Goal: Contribute content: Add original content to the website for others to see

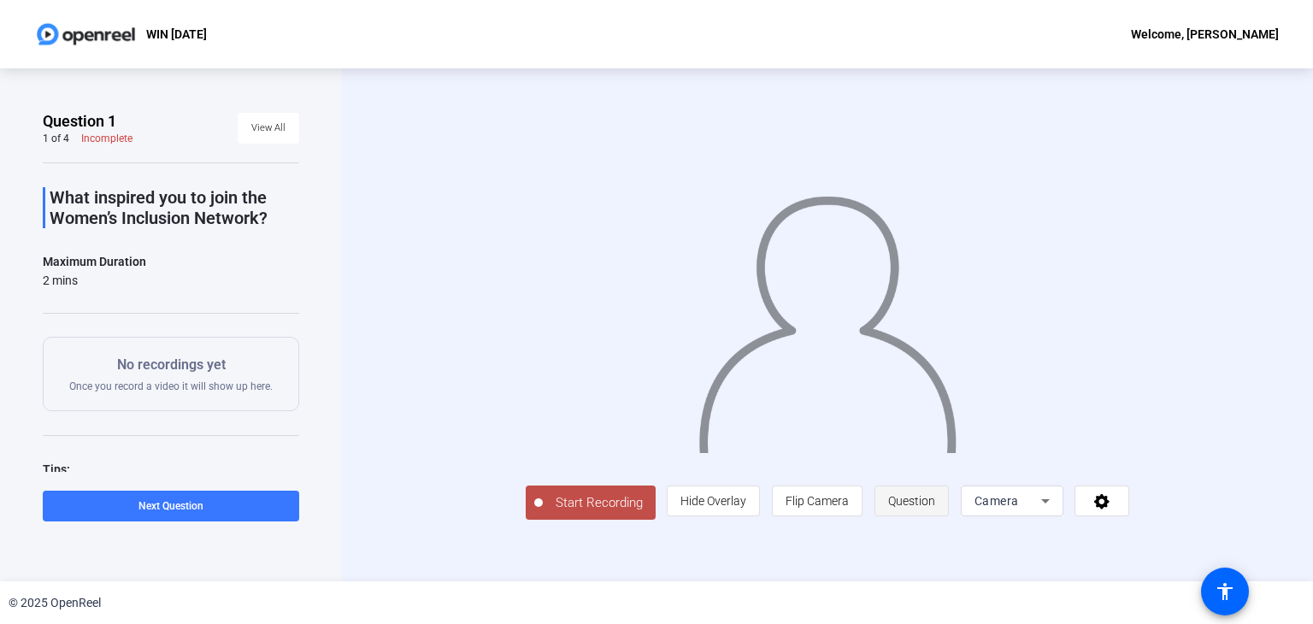
click at [935, 508] on span "Question" at bounding box center [911, 501] width 47 height 14
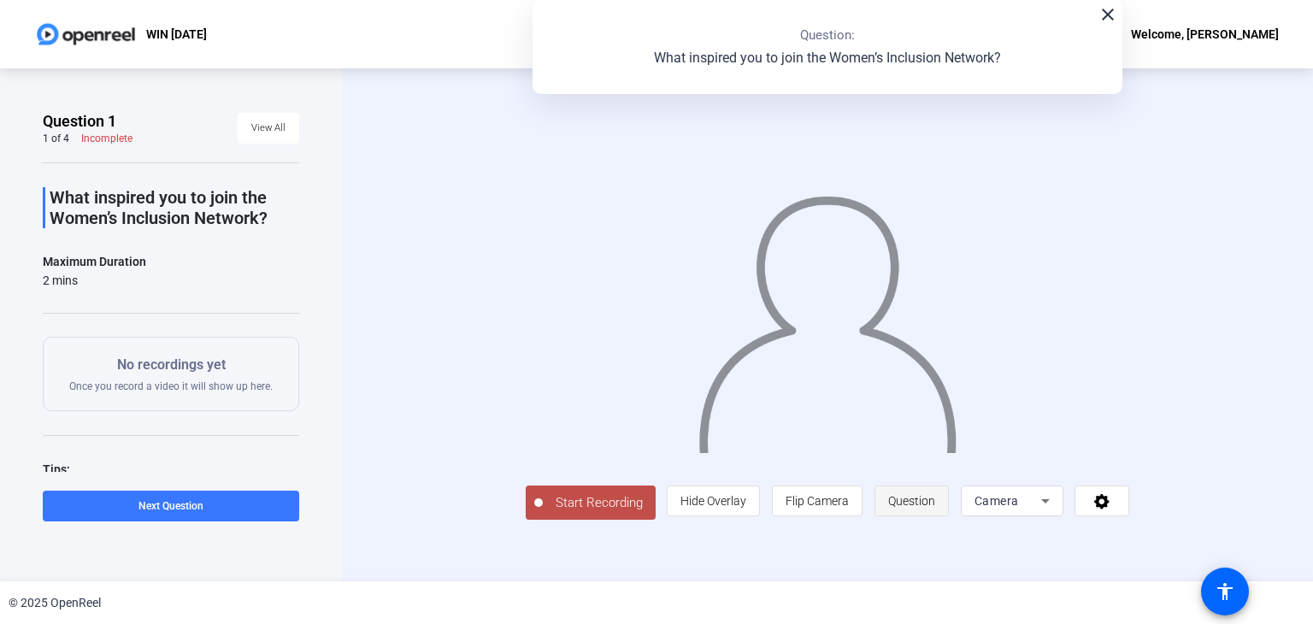
click at [935, 508] on span "Question" at bounding box center [911, 501] width 47 height 14
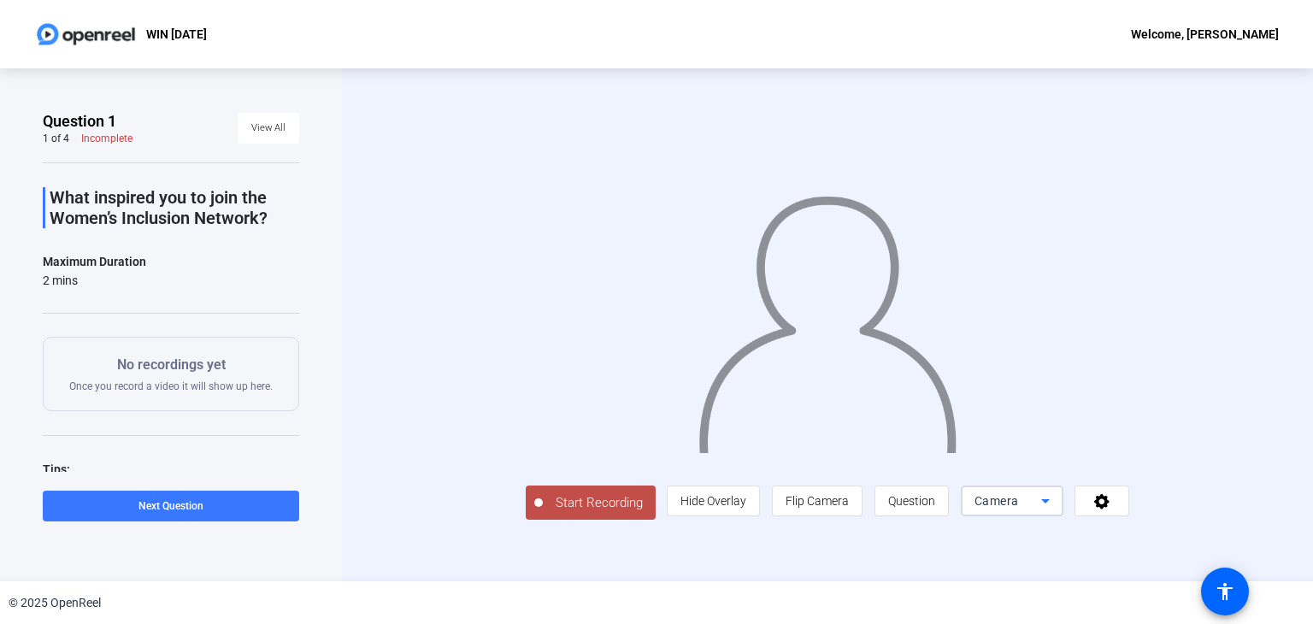
click at [1056, 511] on icon at bounding box center [1045, 501] width 21 height 21
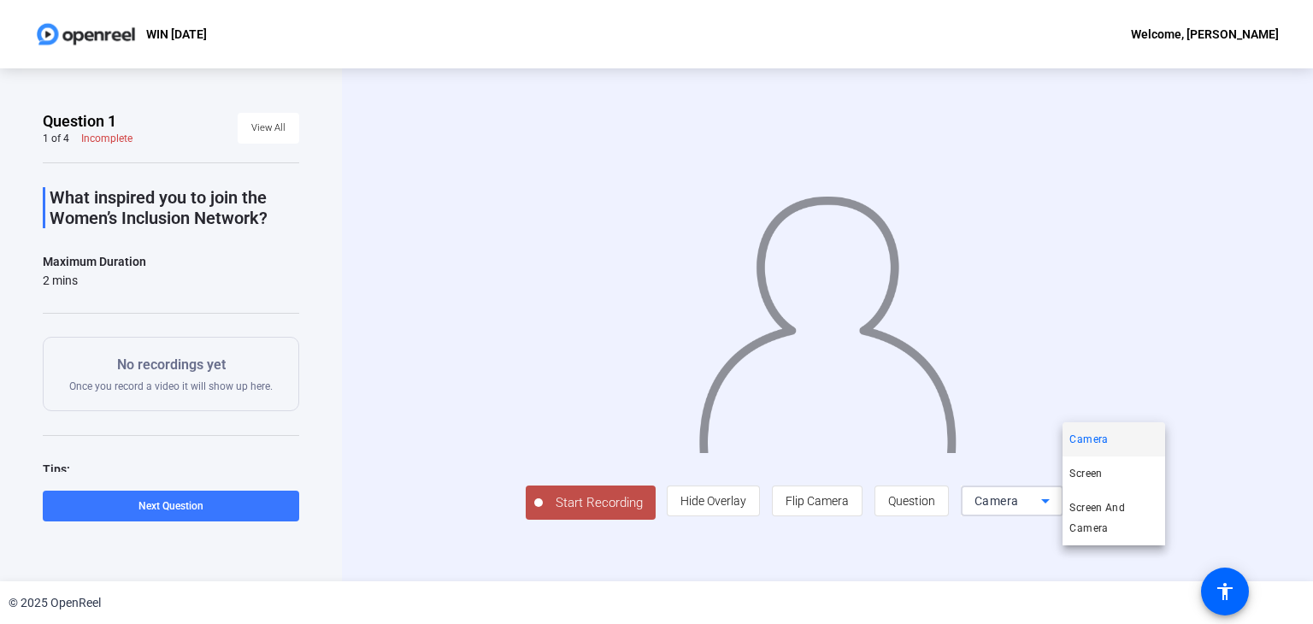
click at [486, 562] on div at bounding box center [656, 312] width 1313 height 624
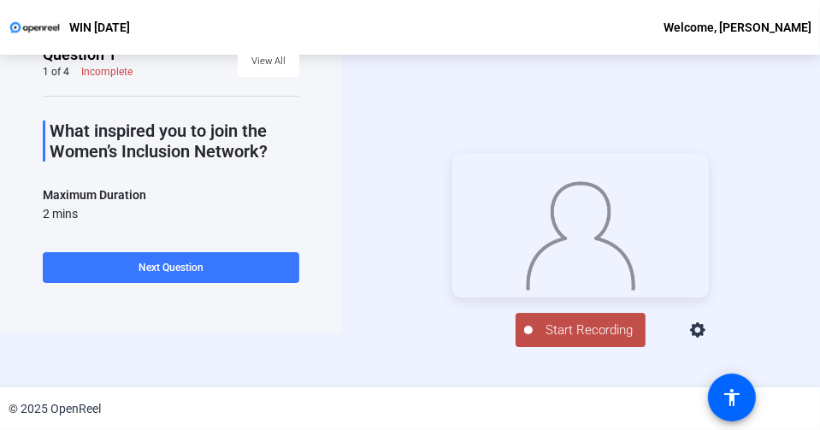
scroll to position [82, 0]
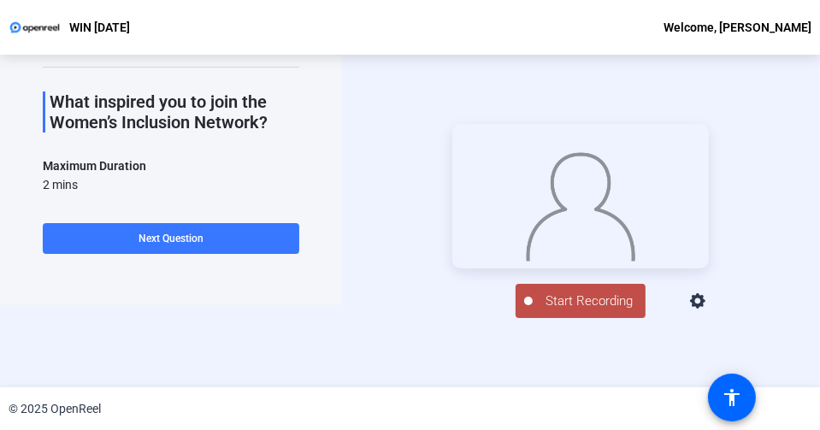
click at [568, 311] on span "Start Recording" at bounding box center [589, 302] width 113 height 20
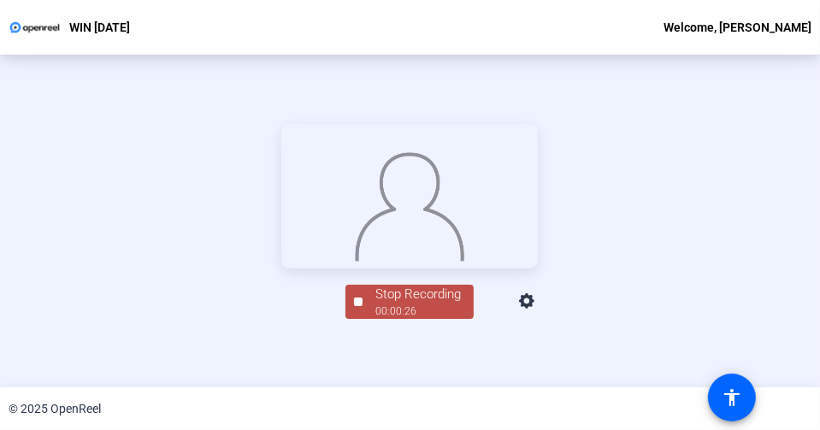
click at [779, 250] on div "Stop Recording 00:00:26 person Hide Overlay flip Flip Camera question_mark Ques…" at bounding box center [410, 222] width 820 height 333
click at [410, 304] on div "Stop Recording" at bounding box center [418, 294] width 86 height 20
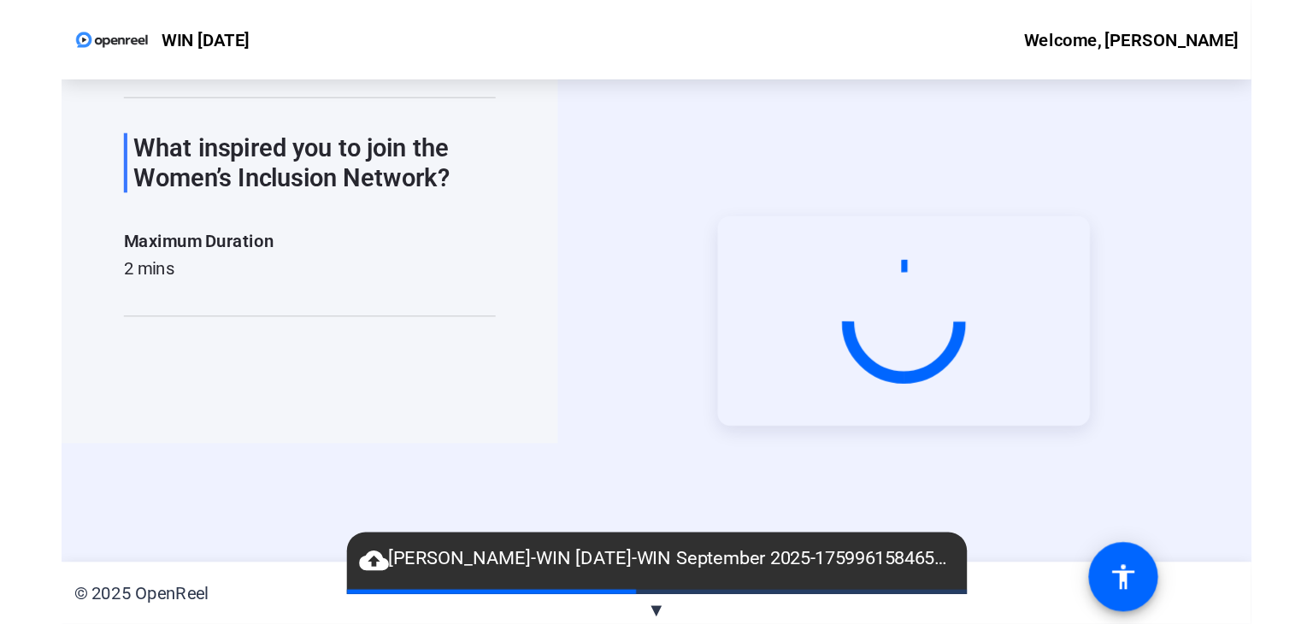
scroll to position [0, 0]
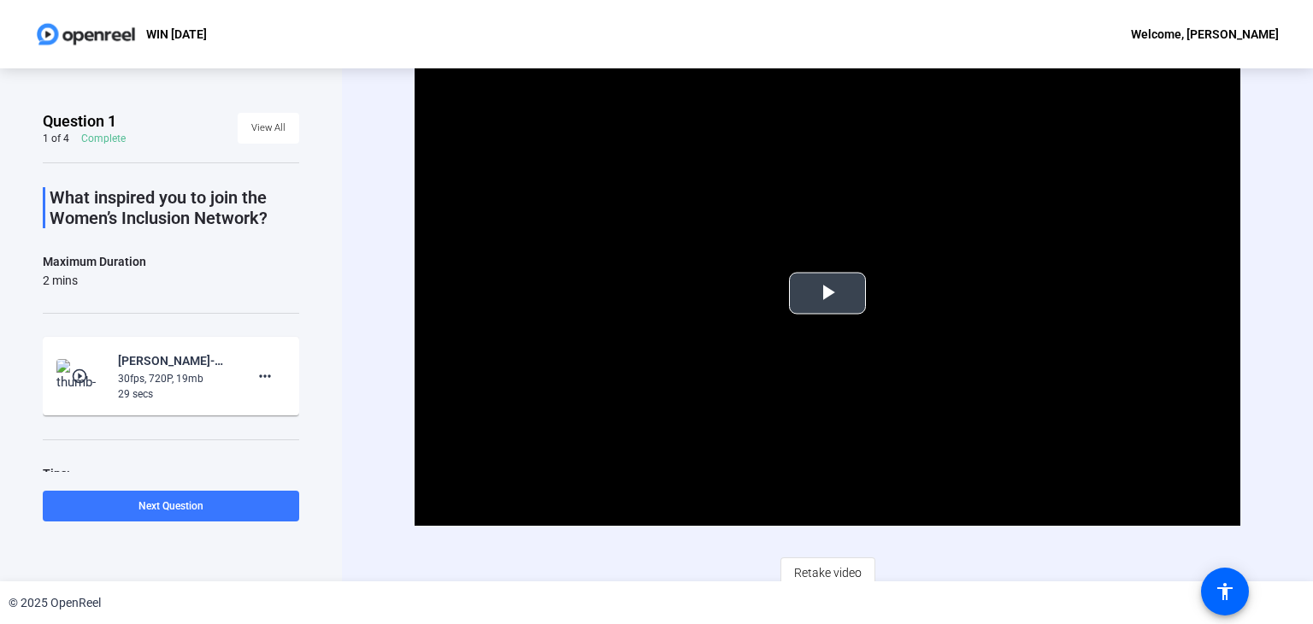
click at [828, 293] on span "Video Player" at bounding box center [828, 293] width 0 height 0
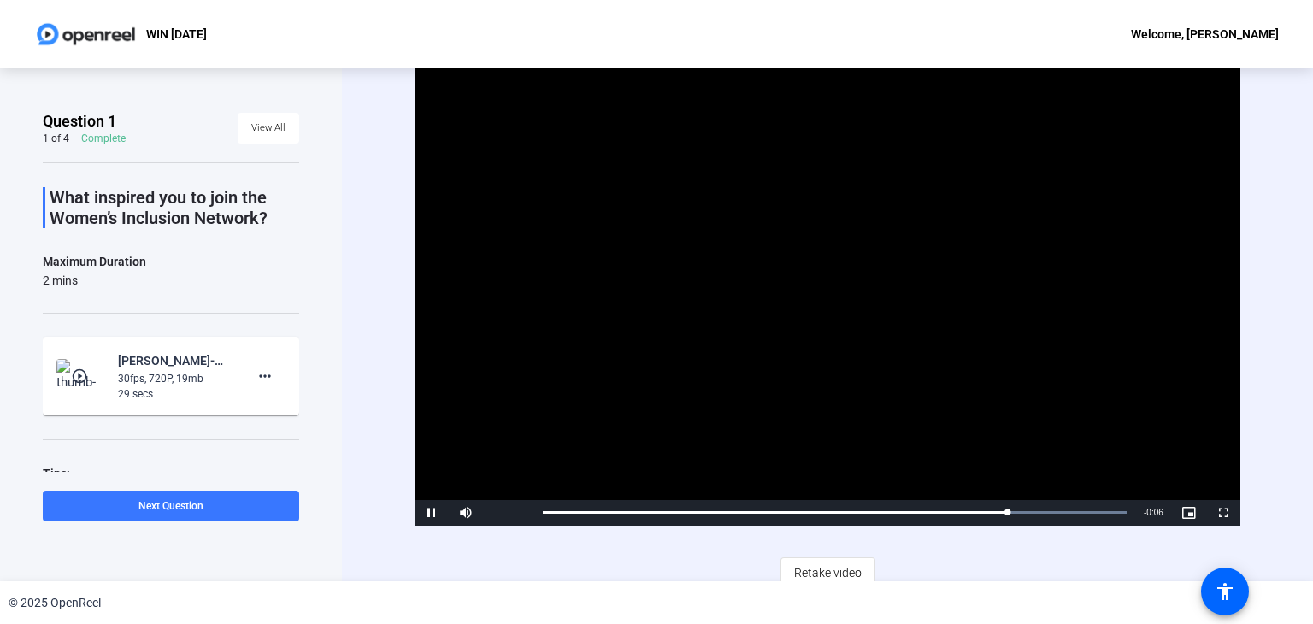
scroll to position [10, 0]
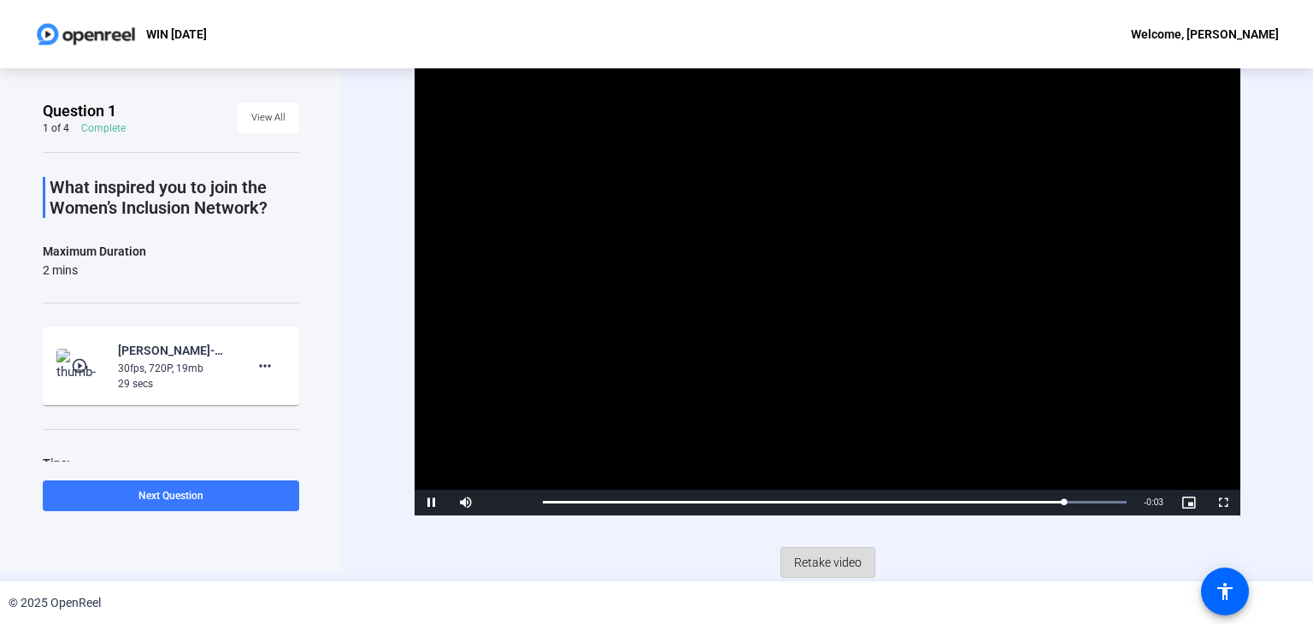
click at [817, 562] on span "Retake video" at bounding box center [828, 562] width 68 height 32
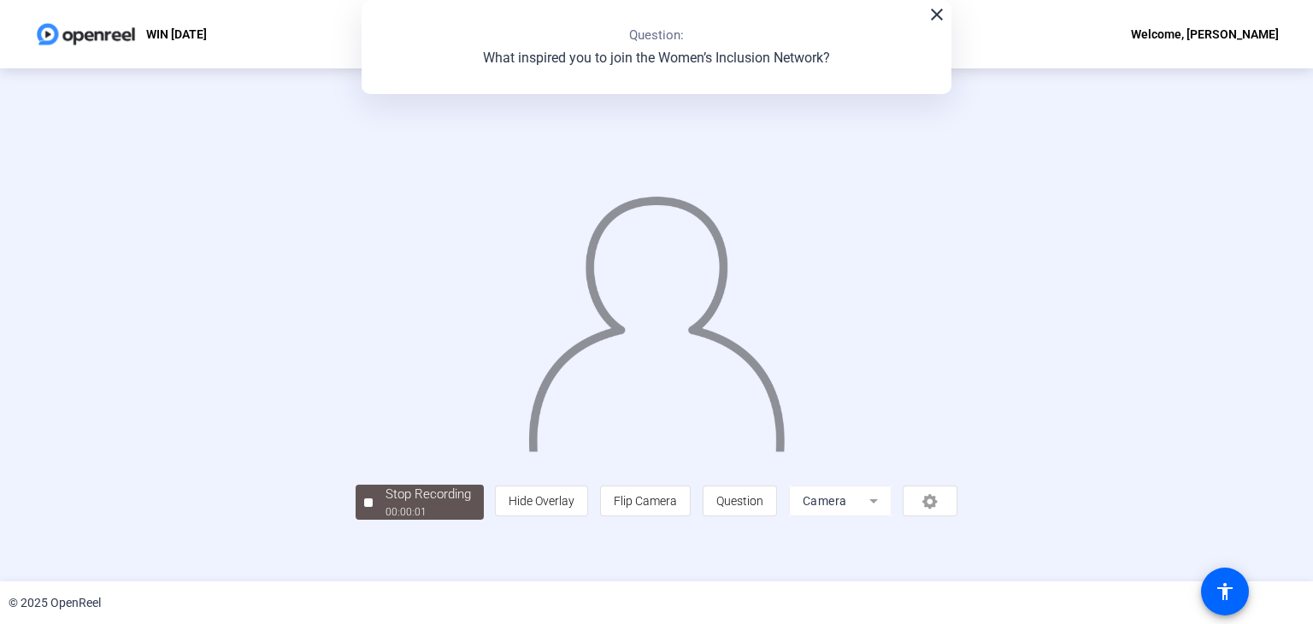
click at [935, 24] on mat-icon "close" at bounding box center [937, 14] width 21 height 21
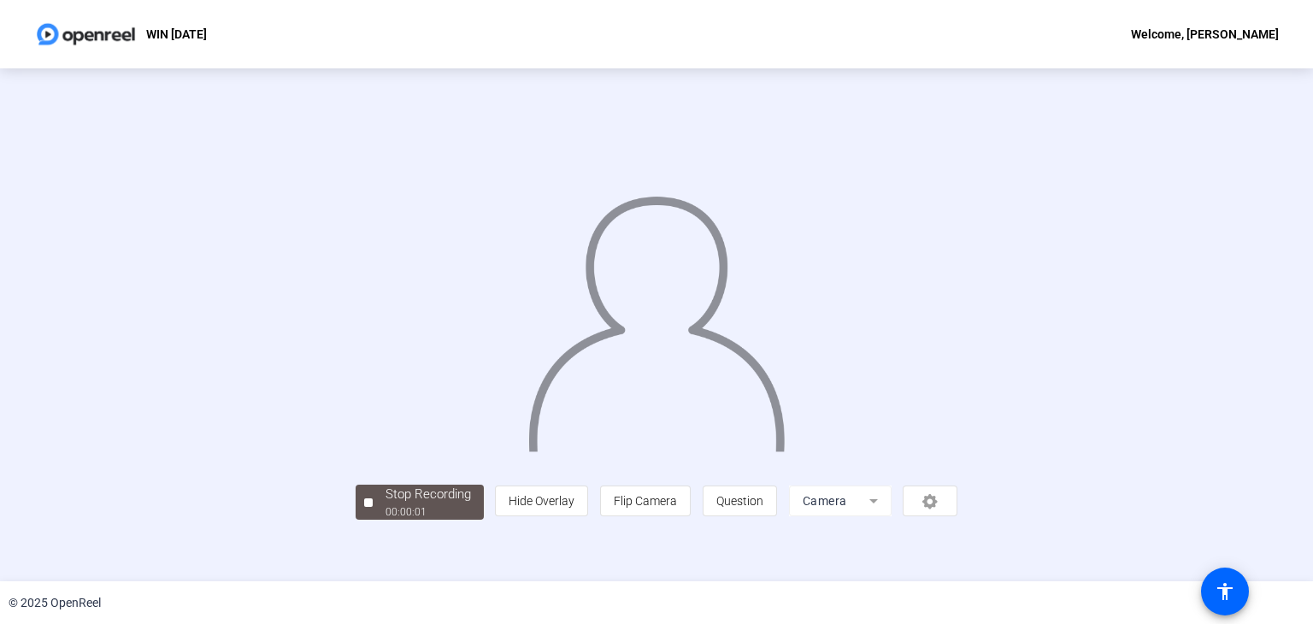
scroll to position [51, 0]
click at [386, 504] on div "Stop Recording" at bounding box center [429, 495] width 86 height 20
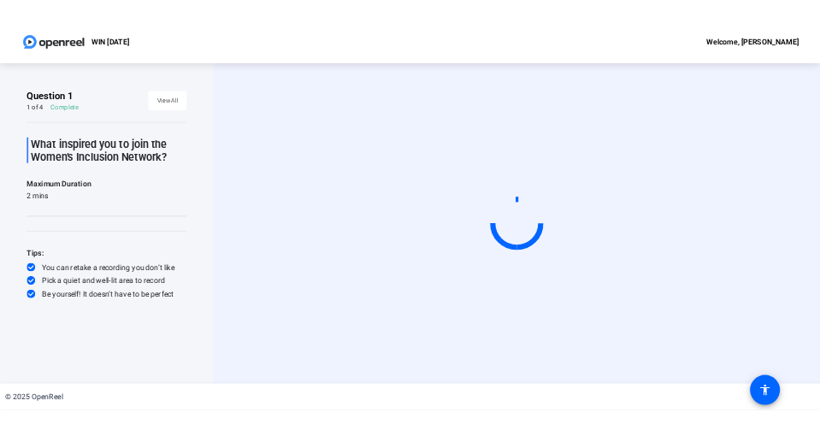
scroll to position [0, 0]
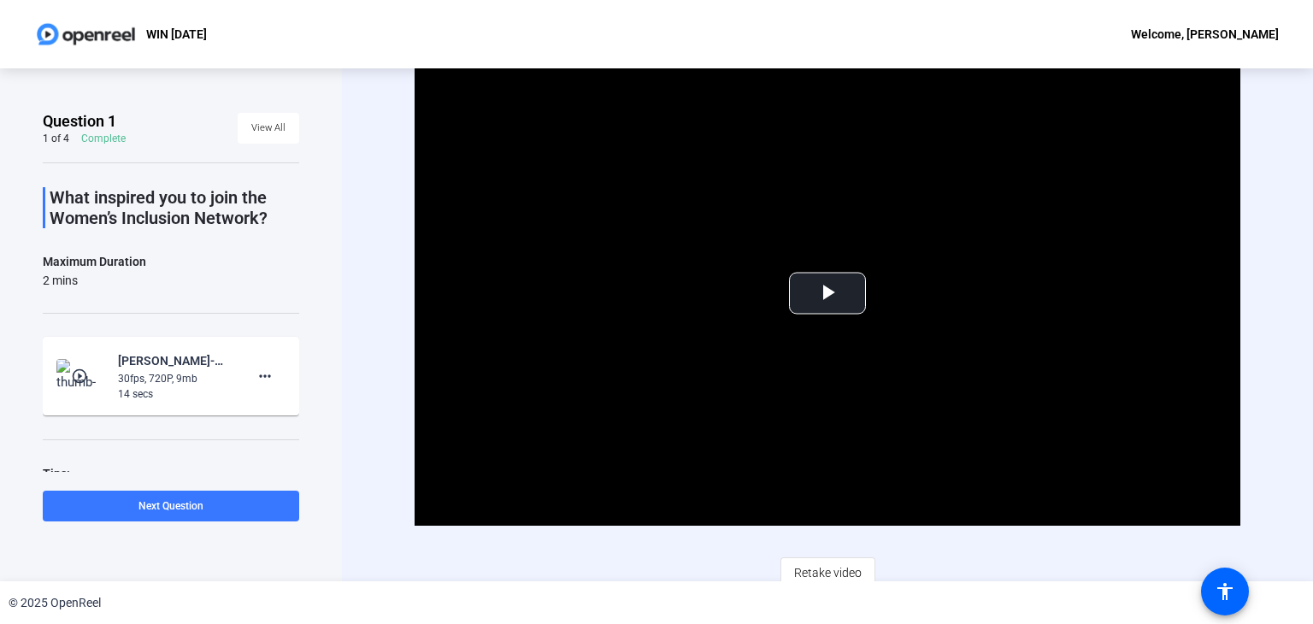
click at [21, 268] on div "Question 1 1 of 4 Complete View All What inspired you to join the Women’s Inclu…" at bounding box center [171, 324] width 342 height 513
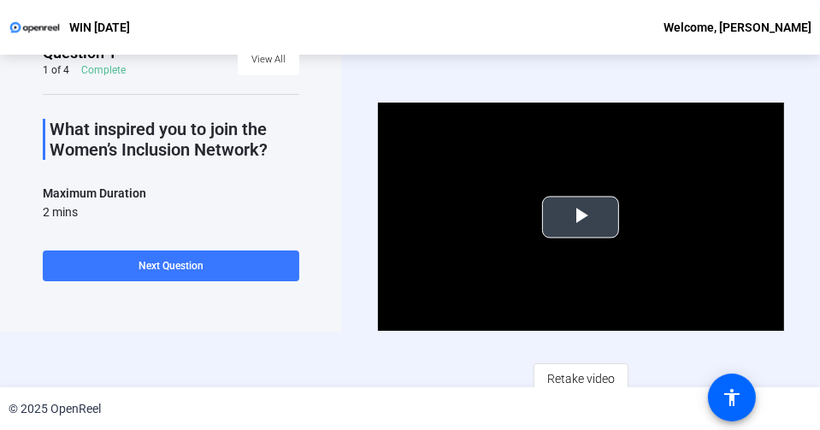
scroll to position [82, 0]
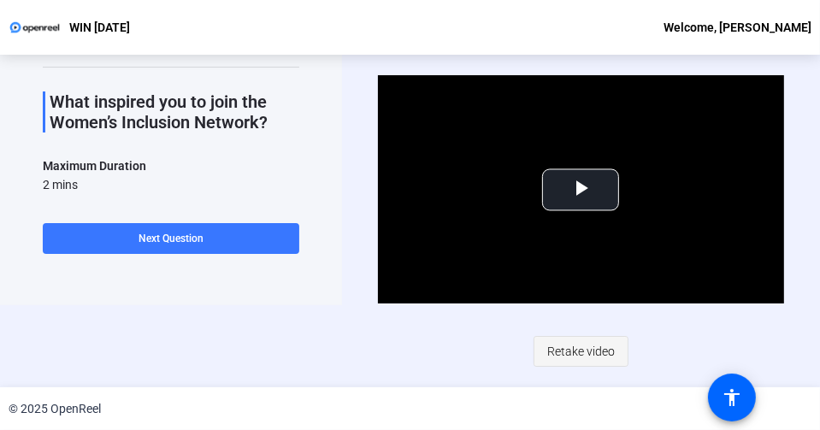
click at [571, 346] on span "Retake video" at bounding box center [581, 351] width 68 height 32
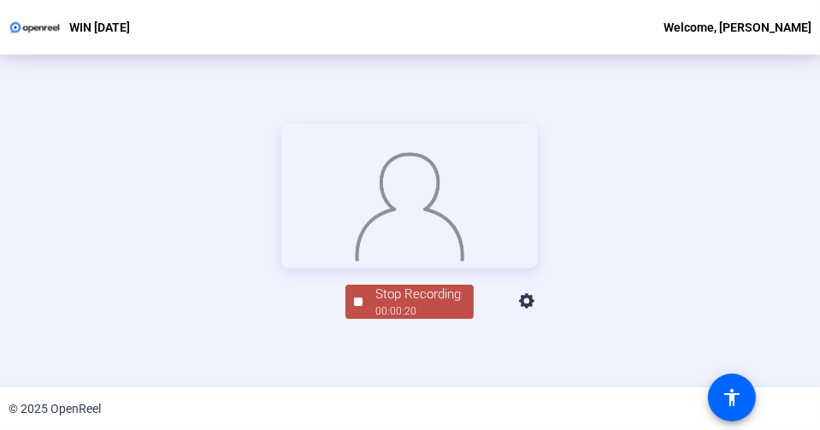
scroll to position [245, 0]
click at [398, 318] on div "00:00:21" at bounding box center [418, 310] width 86 height 15
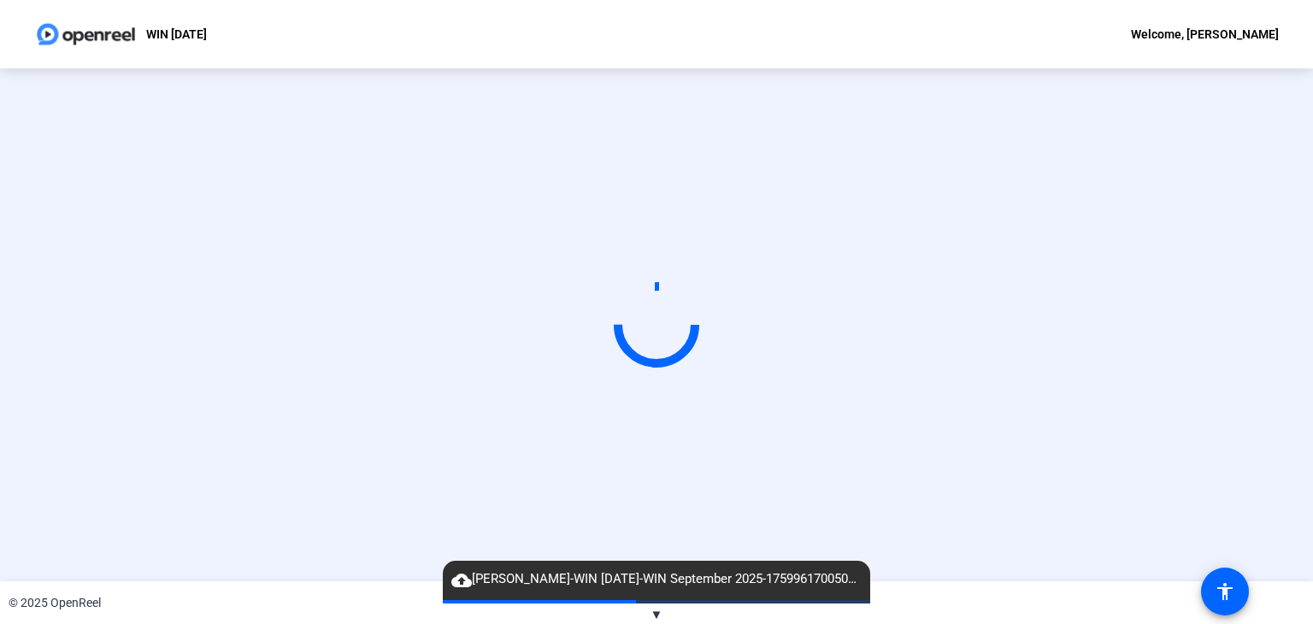
scroll to position [0, 0]
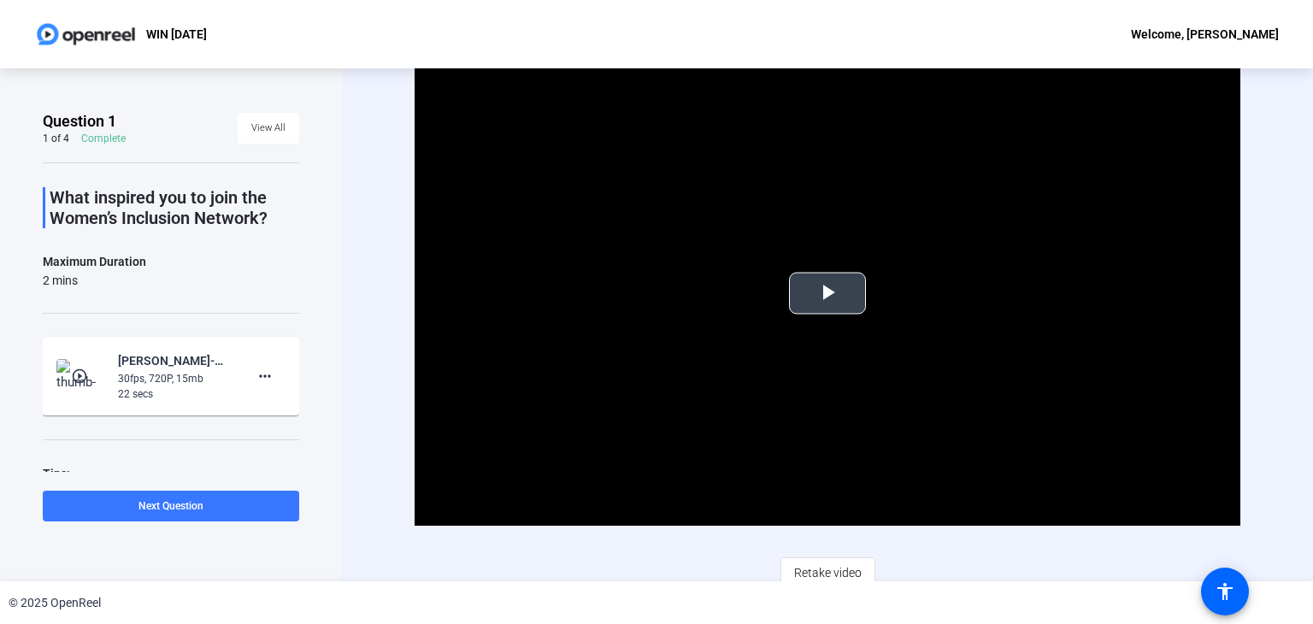
click at [831, 315] on video "Video Player" at bounding box center [828, 294] width 826 height 464
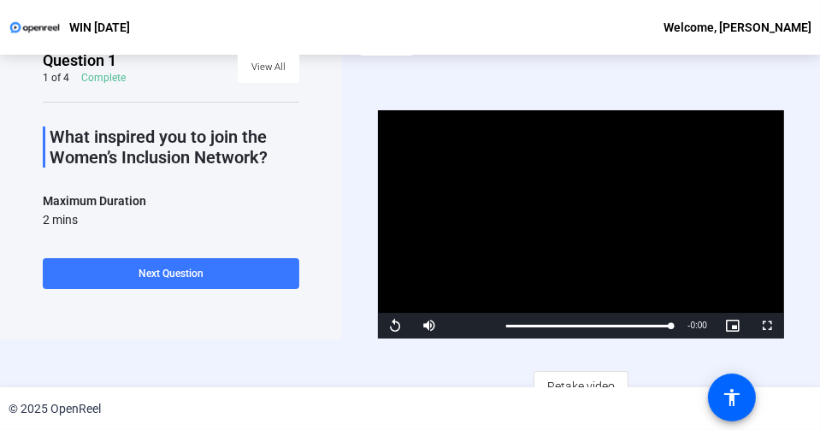
scroll to position [82, 0]
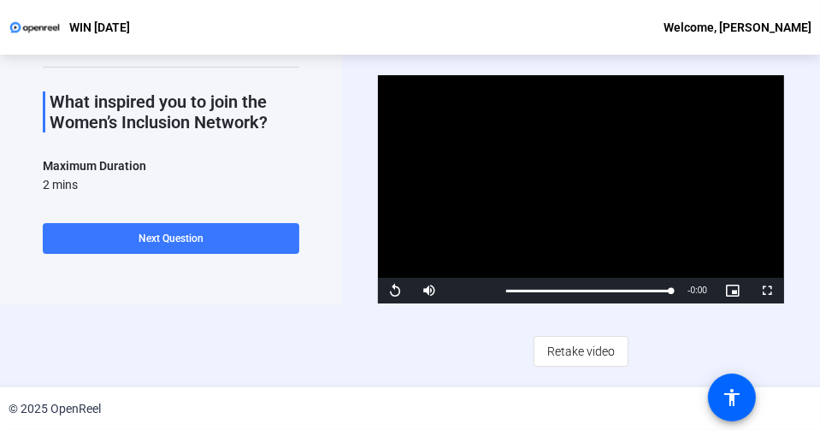
click at [562, 348] on span "Retake video" at bounding box center [581, 351] width 68 height 32
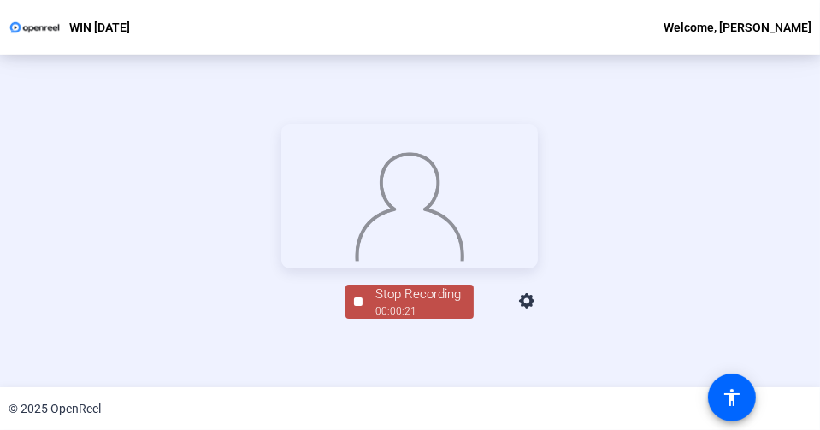
scroll to position [245, 0]
click at [394, 318] on div "00:00:22" at bounding box center [418, 310] width 86 height 15
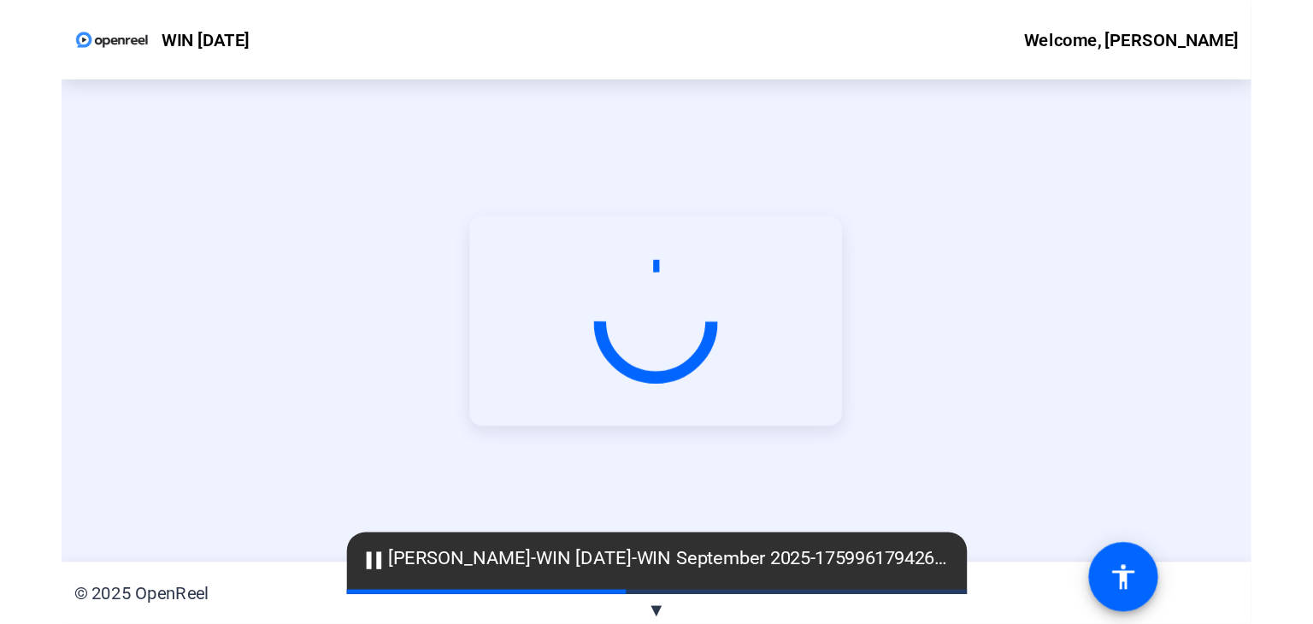
scroll to position [0, 0]
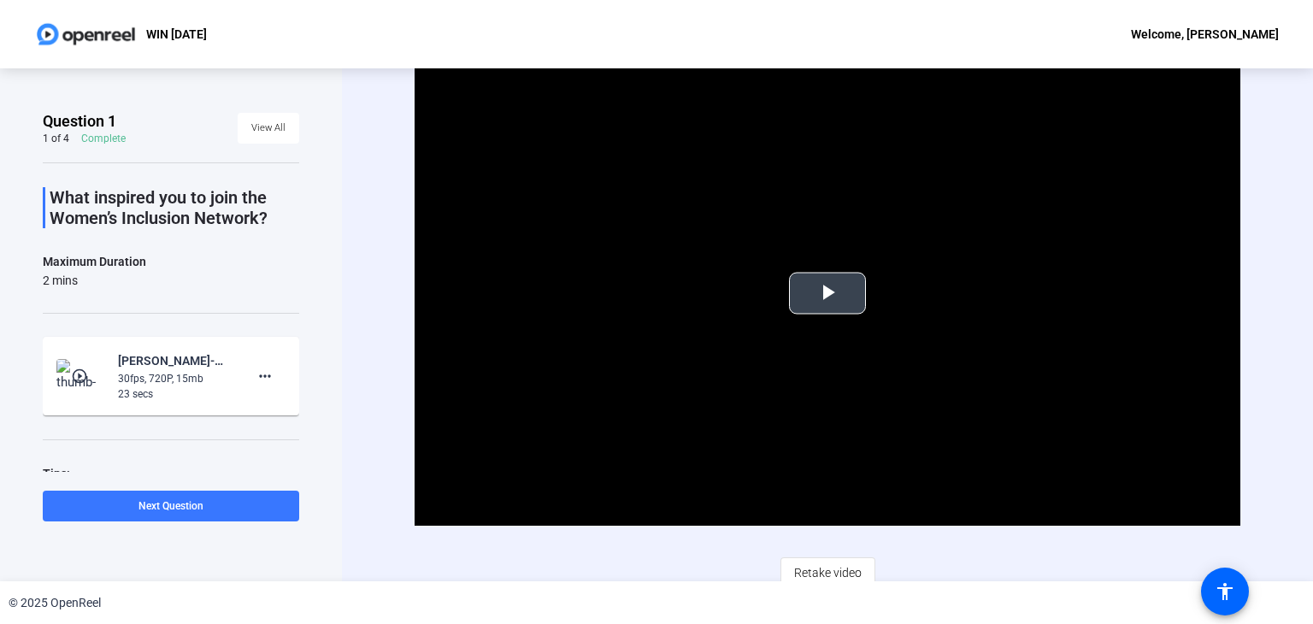
click at [828, 293] on span "Video Player" at bounding box center [828, 293] width 0 height 0
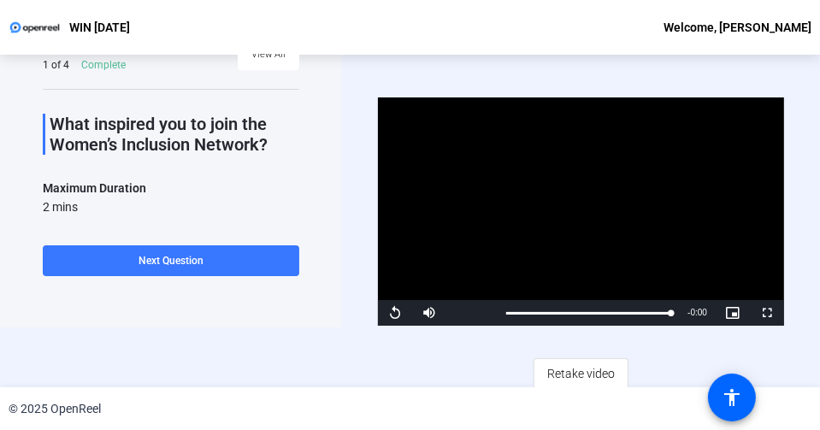
scroll to position [82, 0]
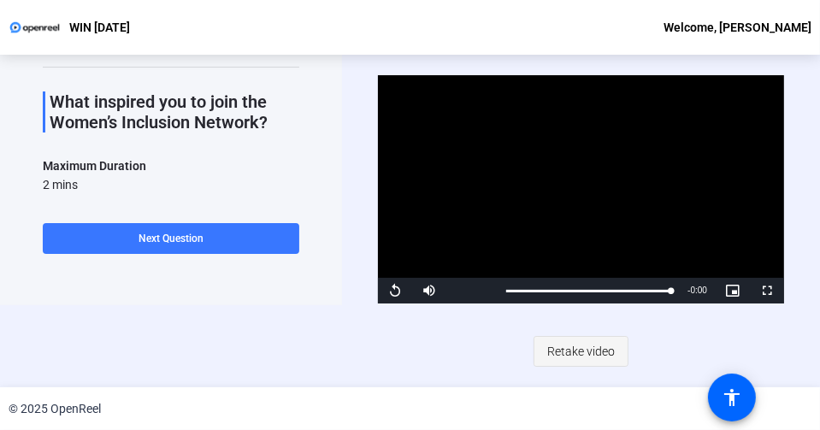
click at [568, 351] on span "Retake video" at bounding box center [581, 351] width 68 height 32
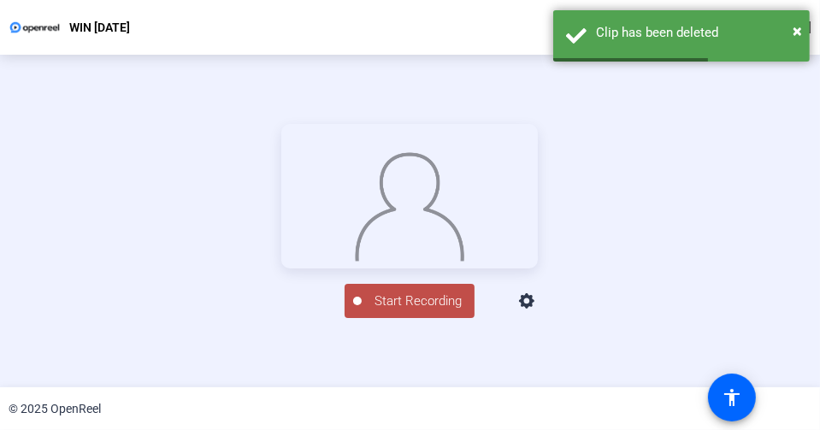
scroll to position [192, 0]
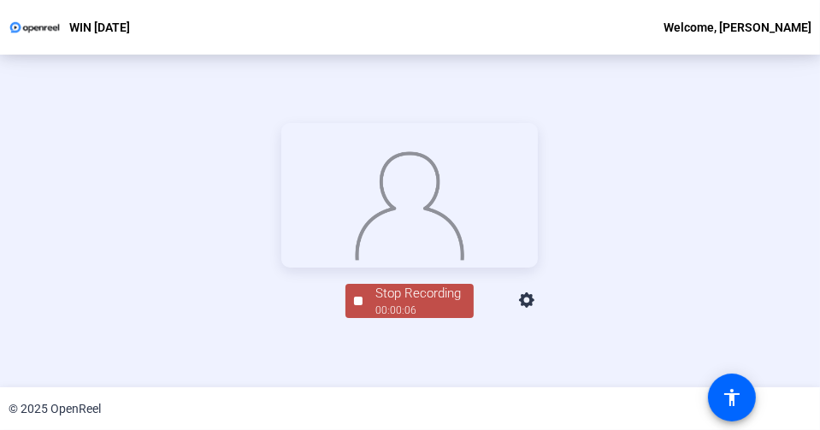
click at [392, 304] on div "Stop Recording" at bounding box center [418, 294] width 86 height 20
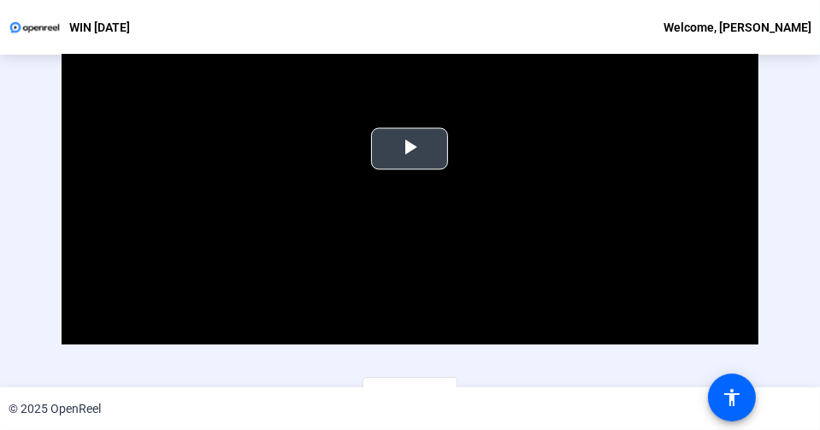
scroll to position [145, 0]
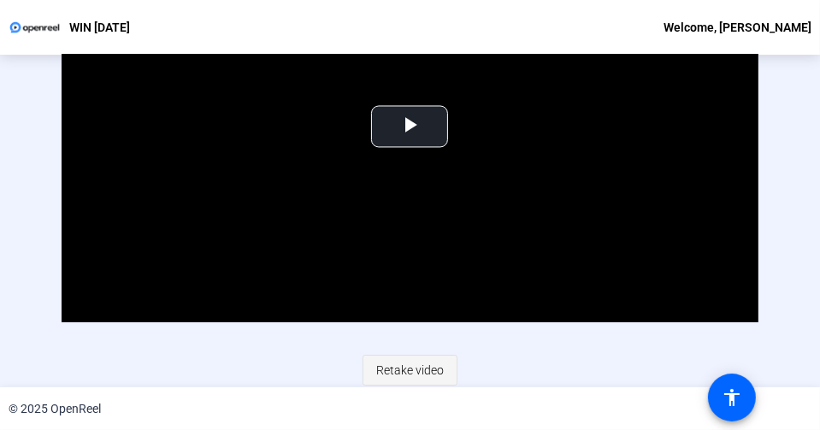
click at [400, 377] on span "Retake video" at bounding box center [410, 370] width 68 height 32
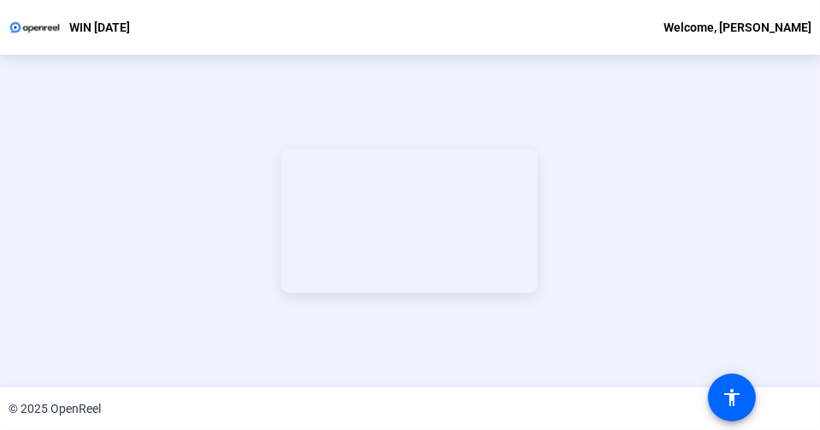
scroll to position [0, 0]
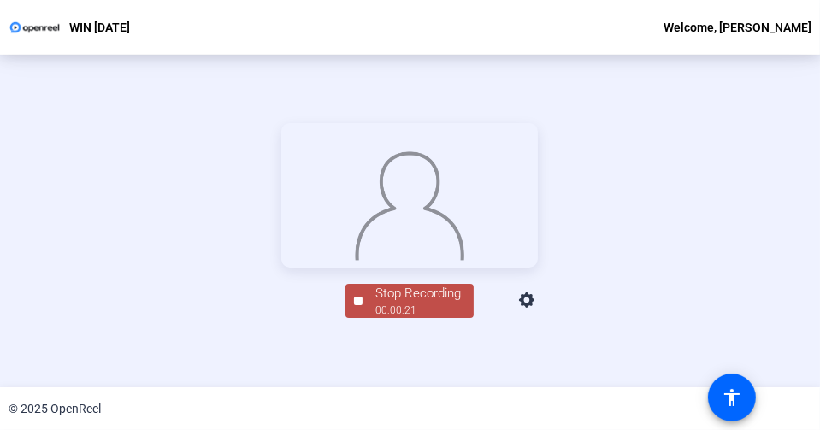
click at [416, 304] on div "Stop Recording" at bounding box center [418, 294] width 86 height 20
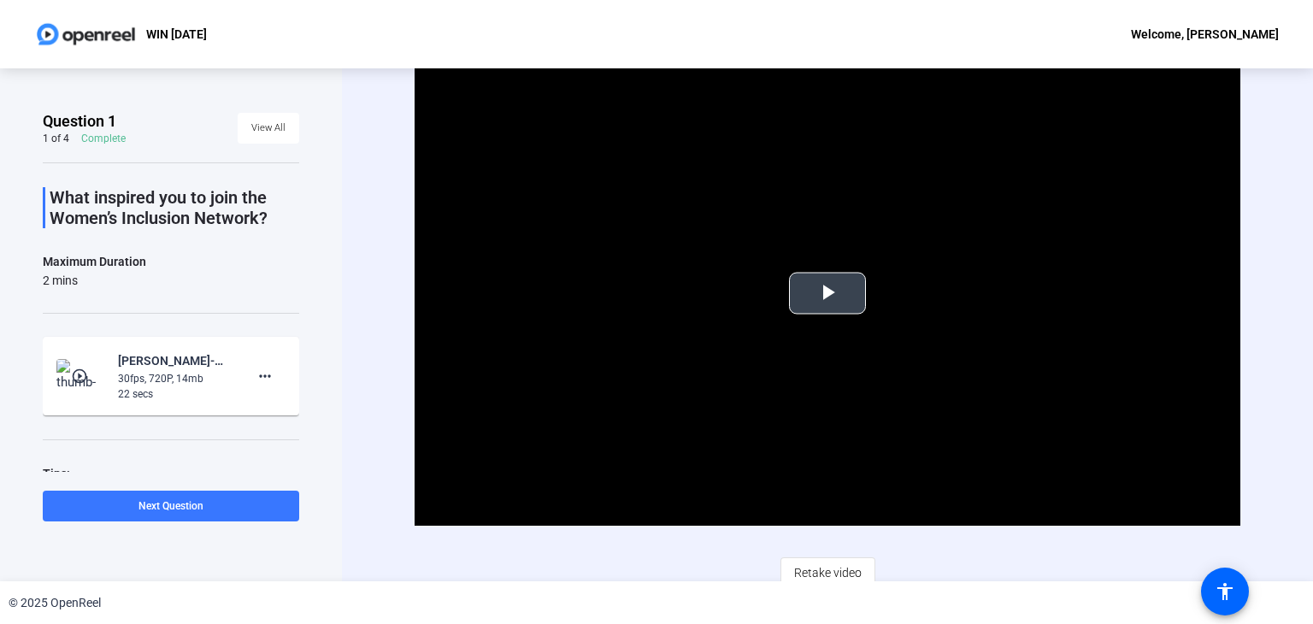
click at [828, 293] on span "Video Player" at bounding box center [828, 293] width 0 height 0
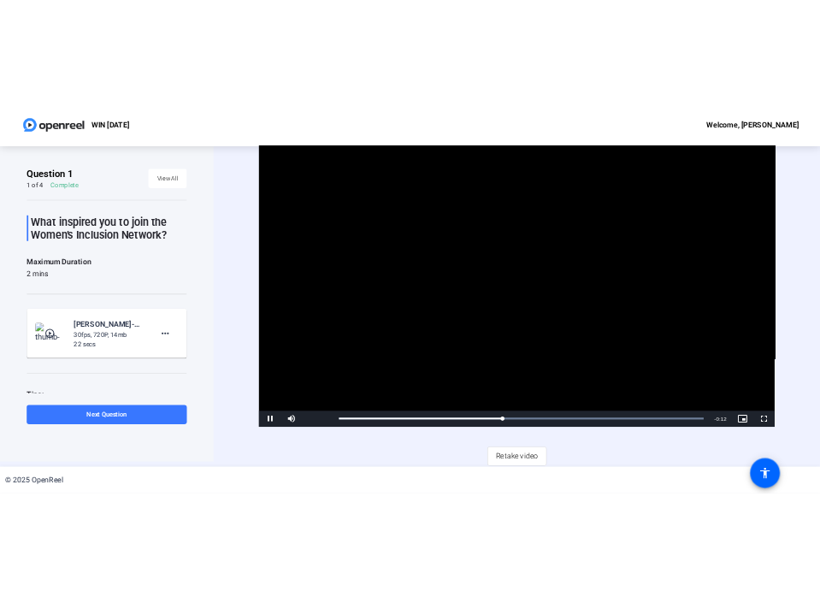
scroll to position [10, 0]
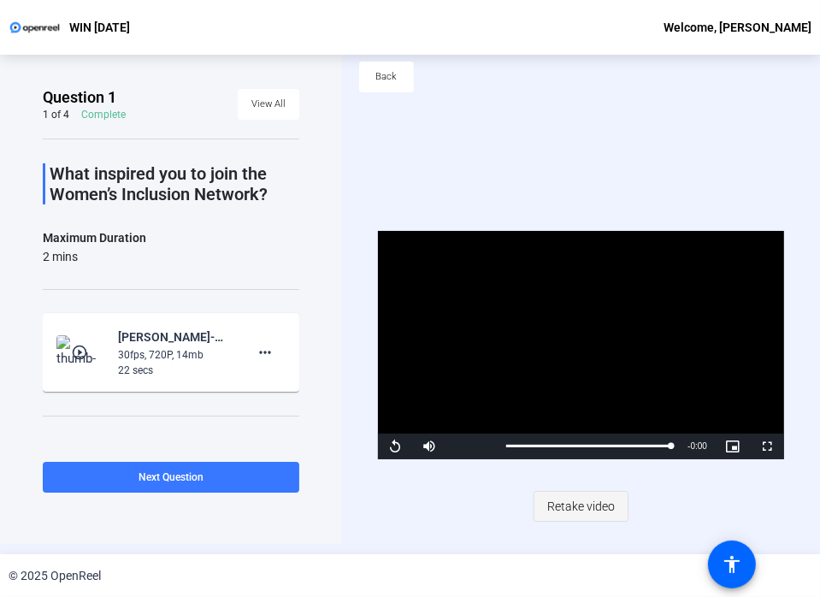
click at [589, 502] on span "Retake video" at bounding box center [581, 506] width 68 height 32
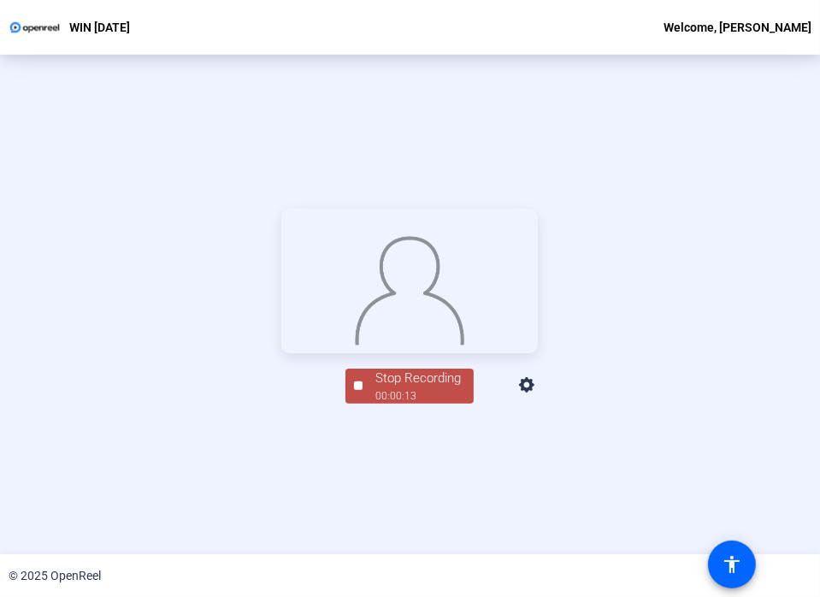
click at [392, 404] on div "00:00:13" at bounding box center [418, 395] width 86 height 15
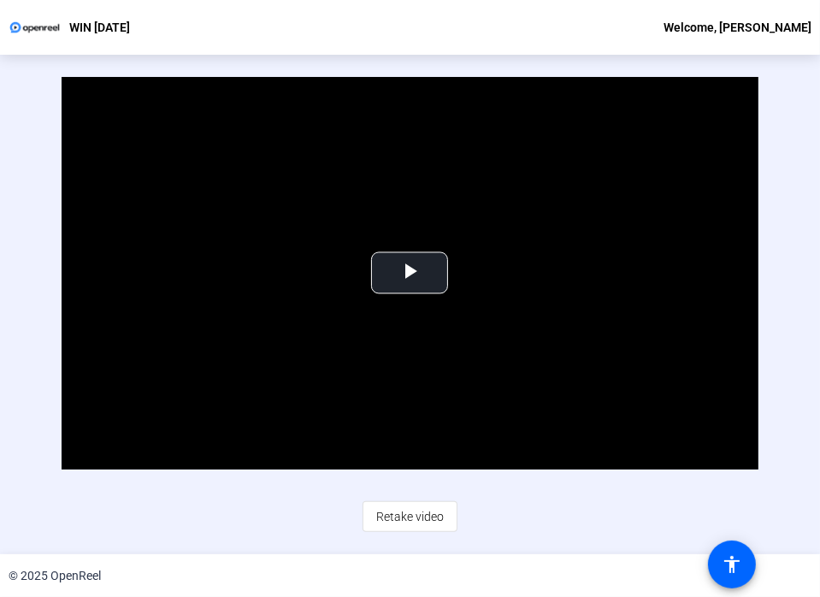
scroll to position [75, 0]
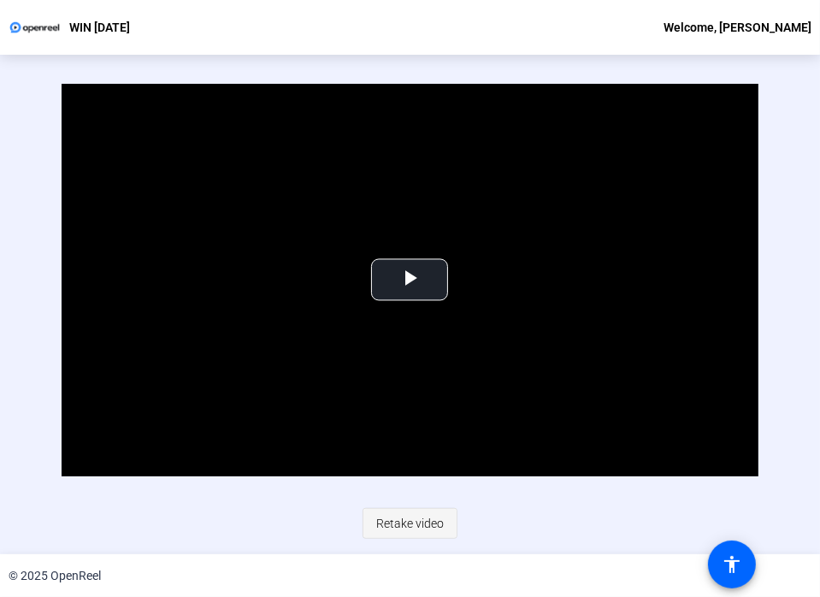
click at [417, 525] on span "Retake video" at bounding box center [410, 523] width 68 height 32
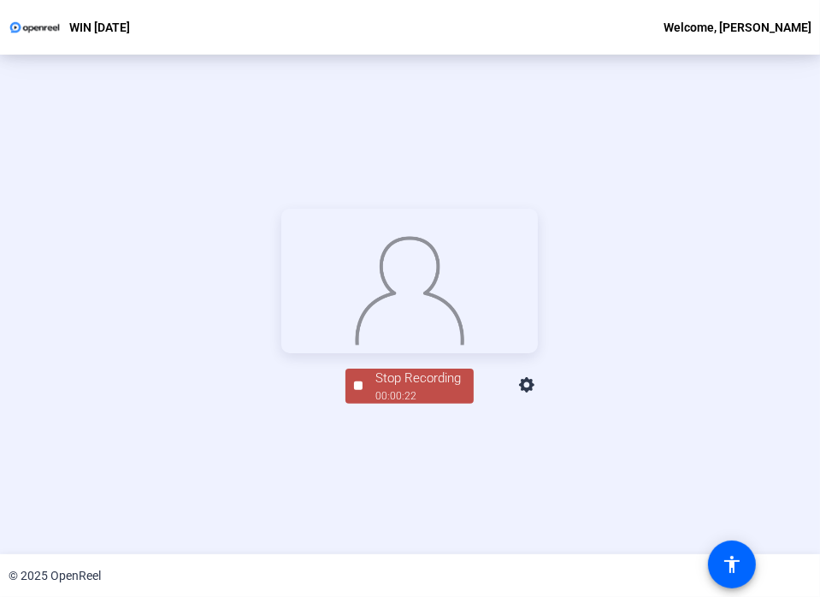
click at [420, 388] on div "Stop Recording" at bounding box center [418, 379] width 86 height 20
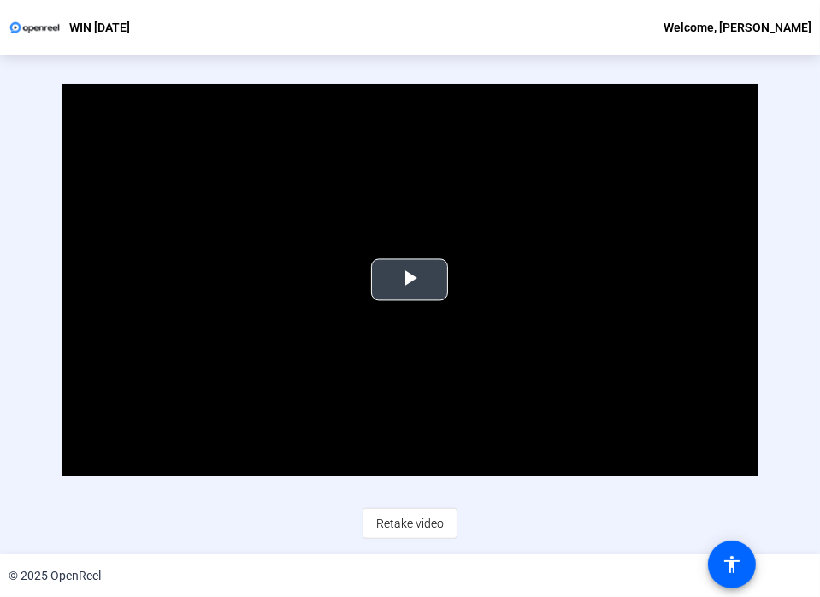
click at [410, 280] on span "Video Player" at bounding box center [410, 280] width 0 height 0
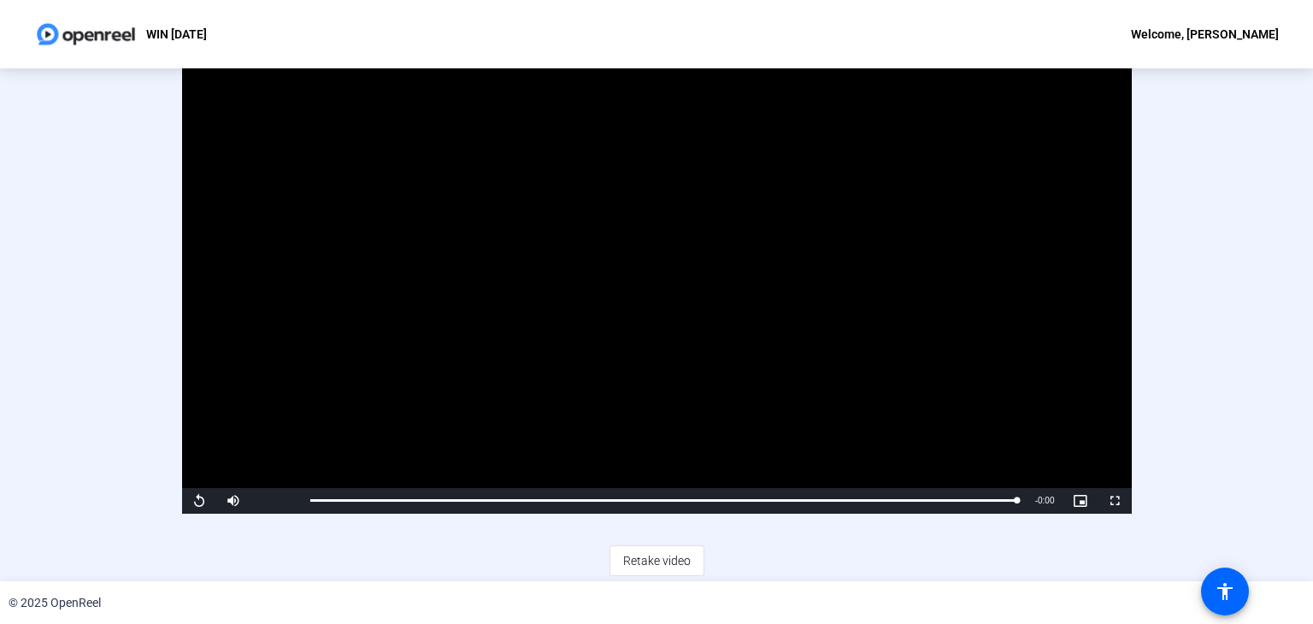
scroll to position [10, 0]
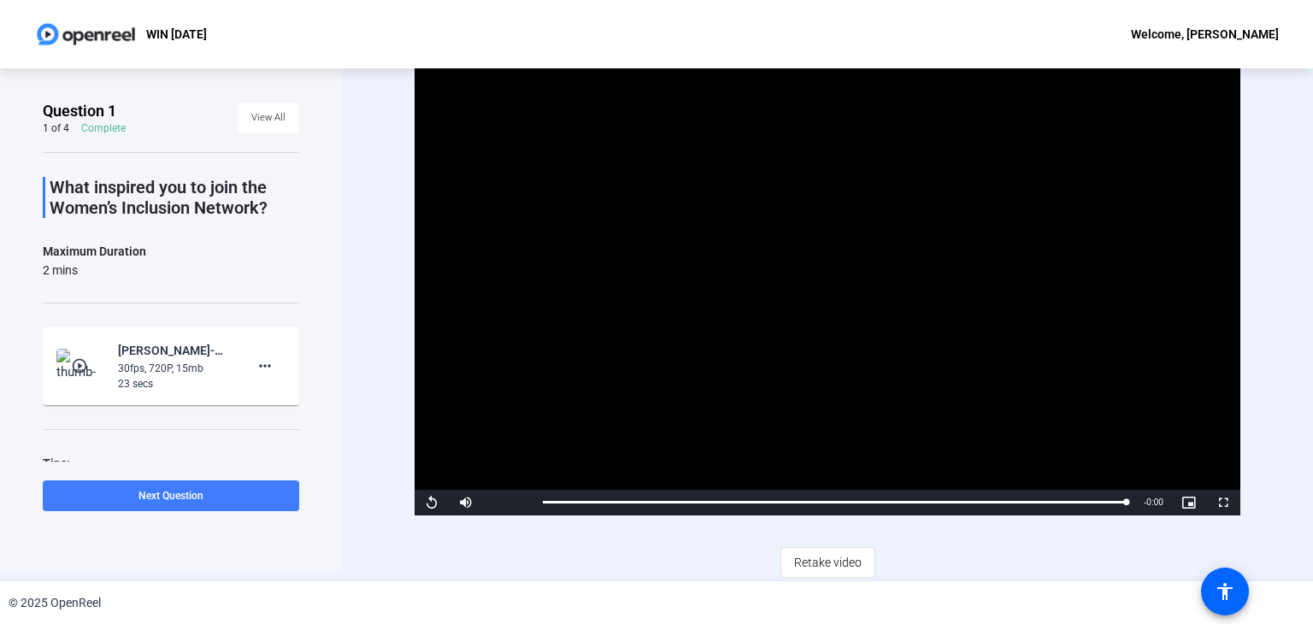
click at [189, 492] on span "Next Question" at bounding box center [171, 496] width 65 height 12
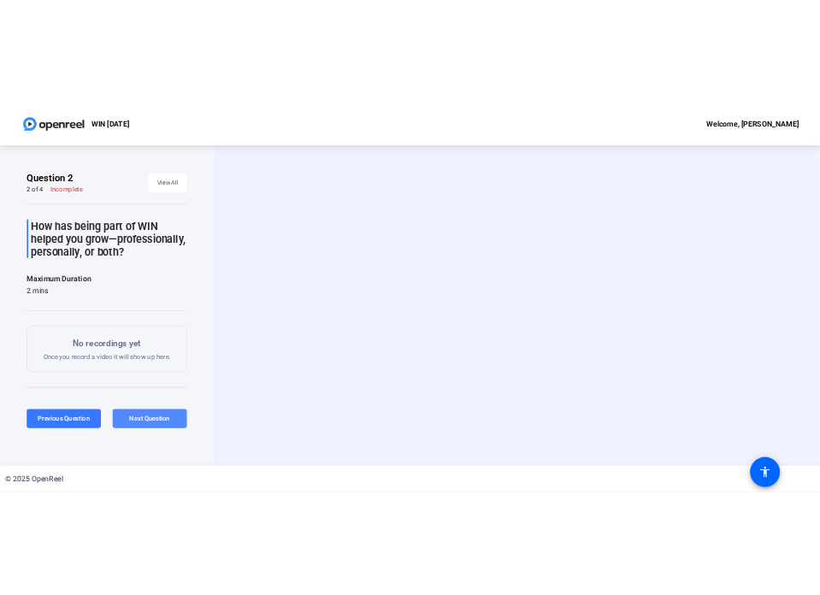
scroll to position [0, 0]
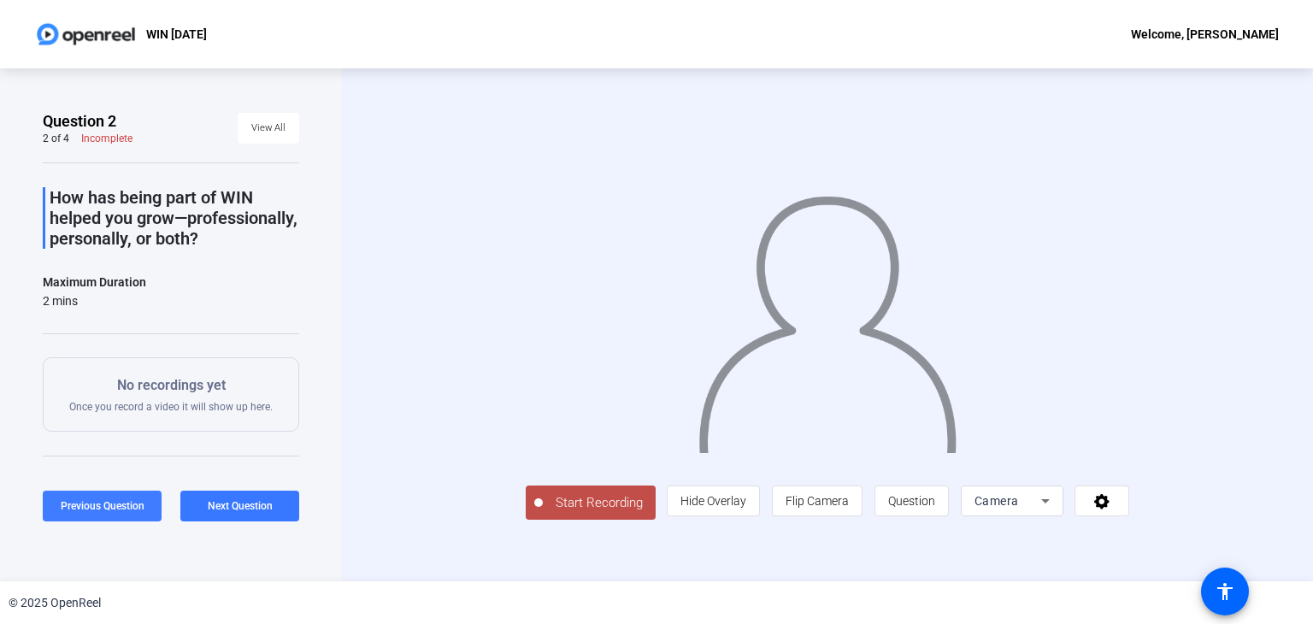
click at [112, 500] on span "Previous Question" at bounding box center [103, 506] width 84 height 12
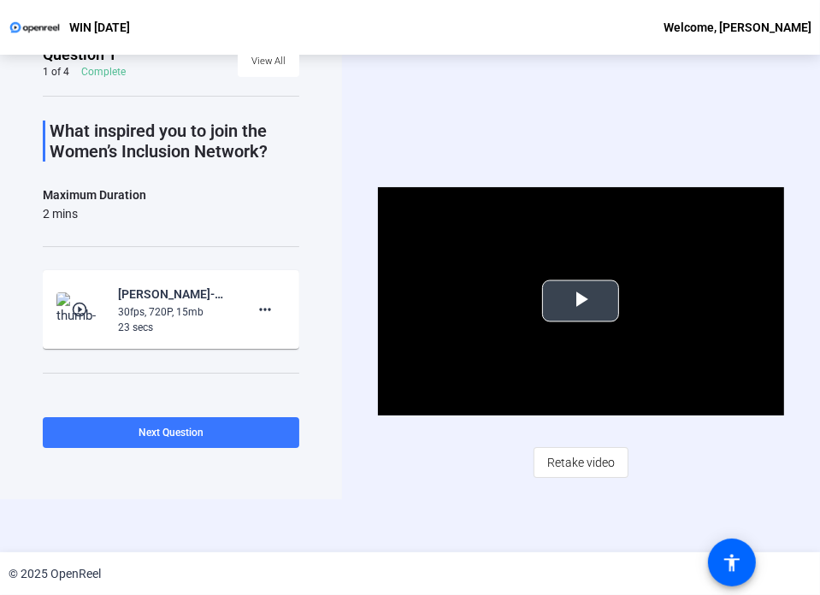
scroll to position [82, 0]
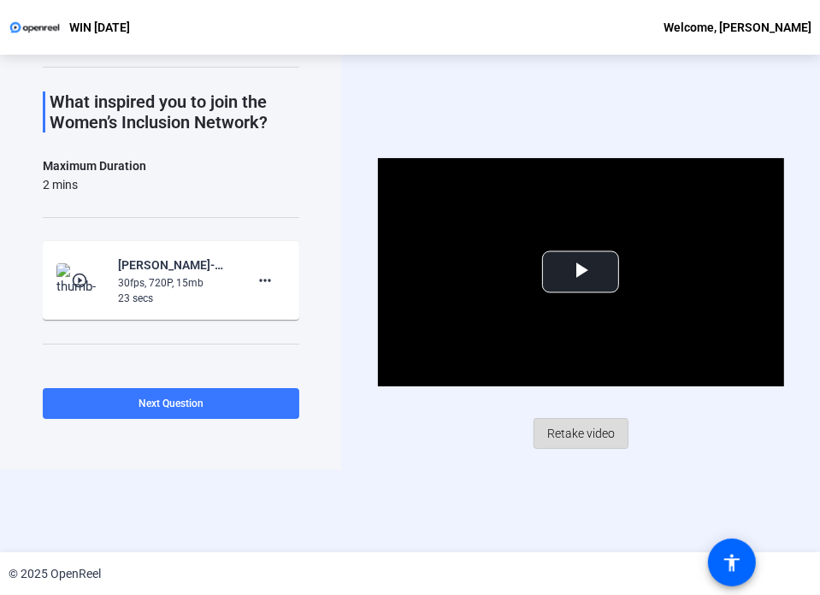
click at [574, 435] on span "Retake video" at bounding box center [581, 433] width 68 height 32
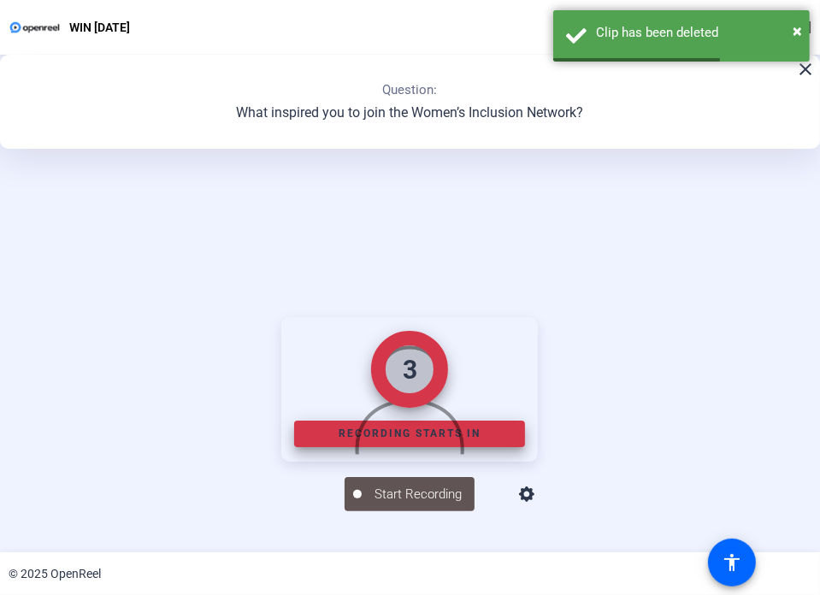
scroll to position [192, 0]
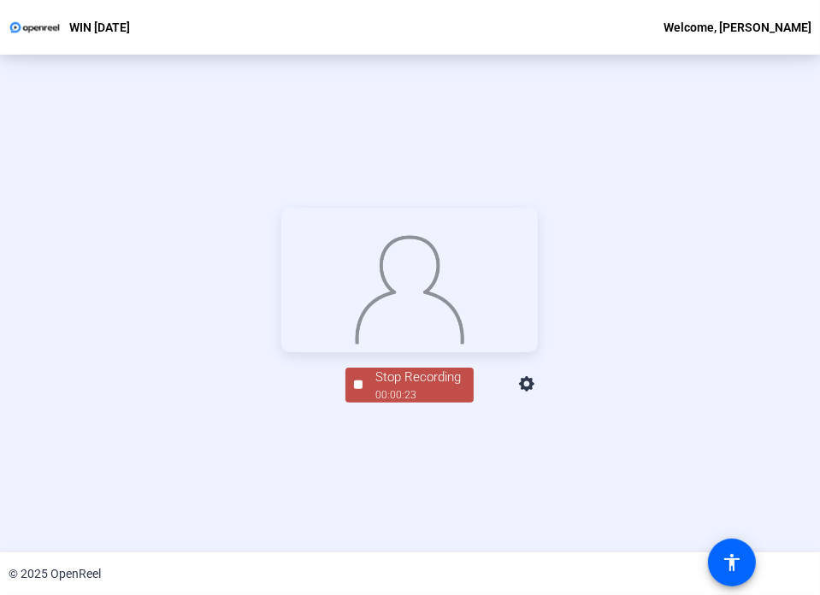
click at [355, 345] on img at bounding box center [410, 286] width 111 height 115
click at [403, 387] on div "Stop Recording" at bounding box center [418, 378] width 86 height 20
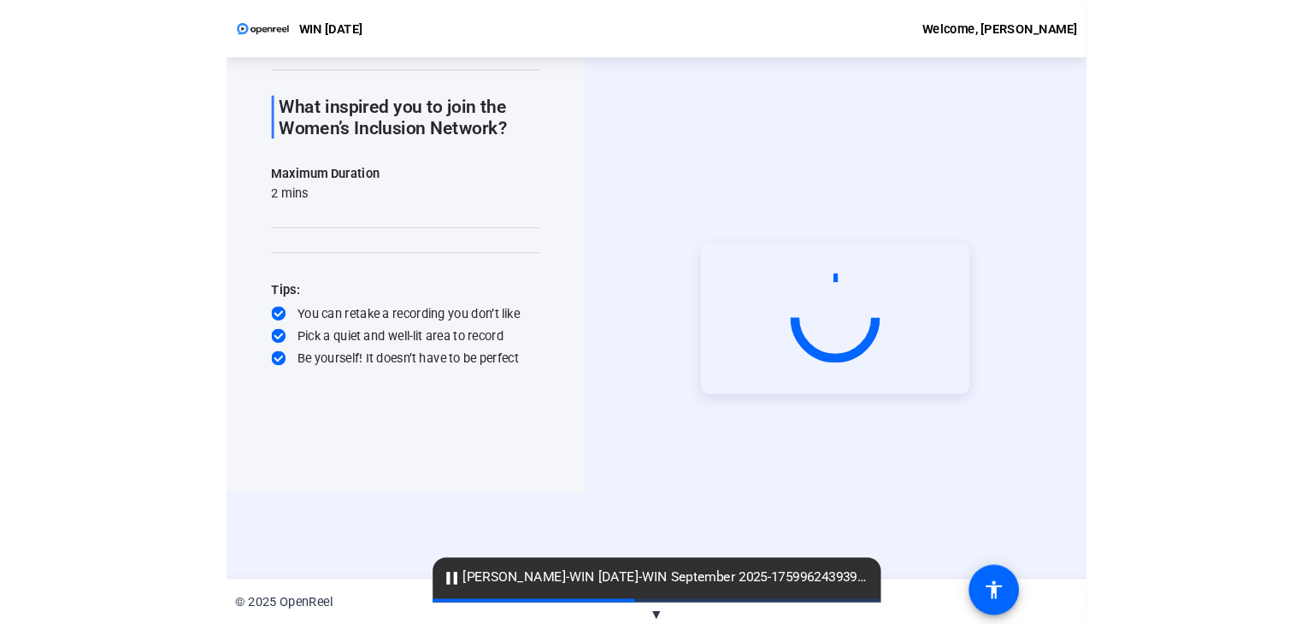
scroll to position [0, 0]
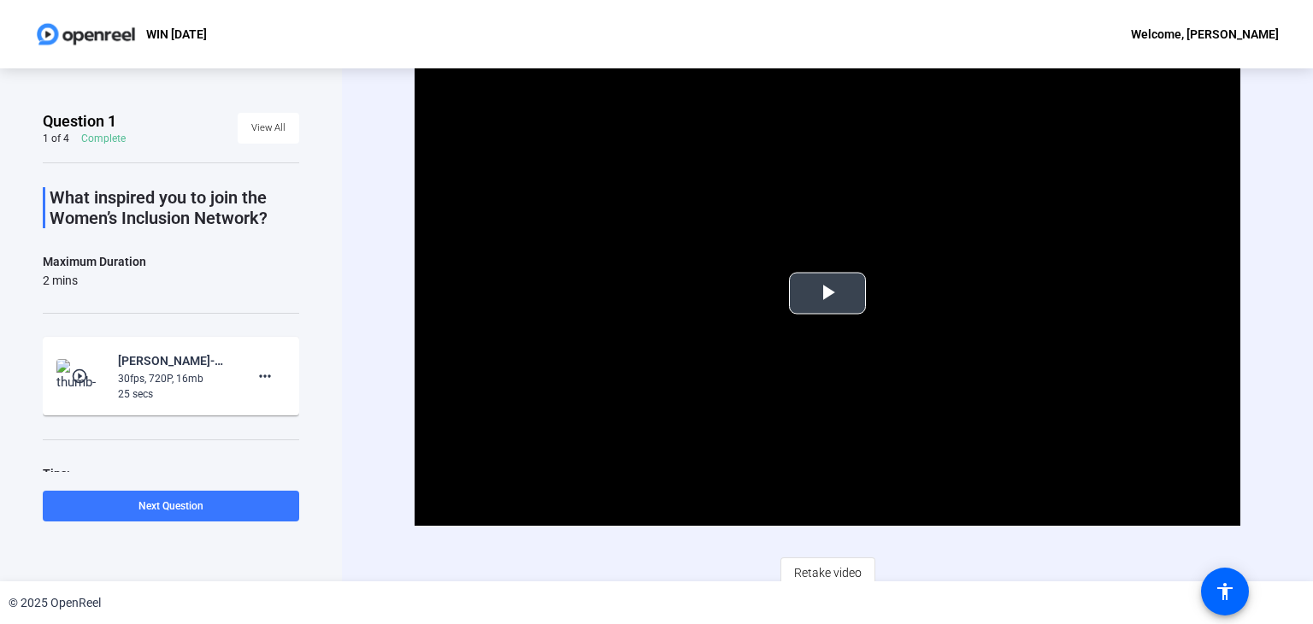
click at [828, 293] on span "Video Player" at bounding box center [828, 293] width 0 height 0
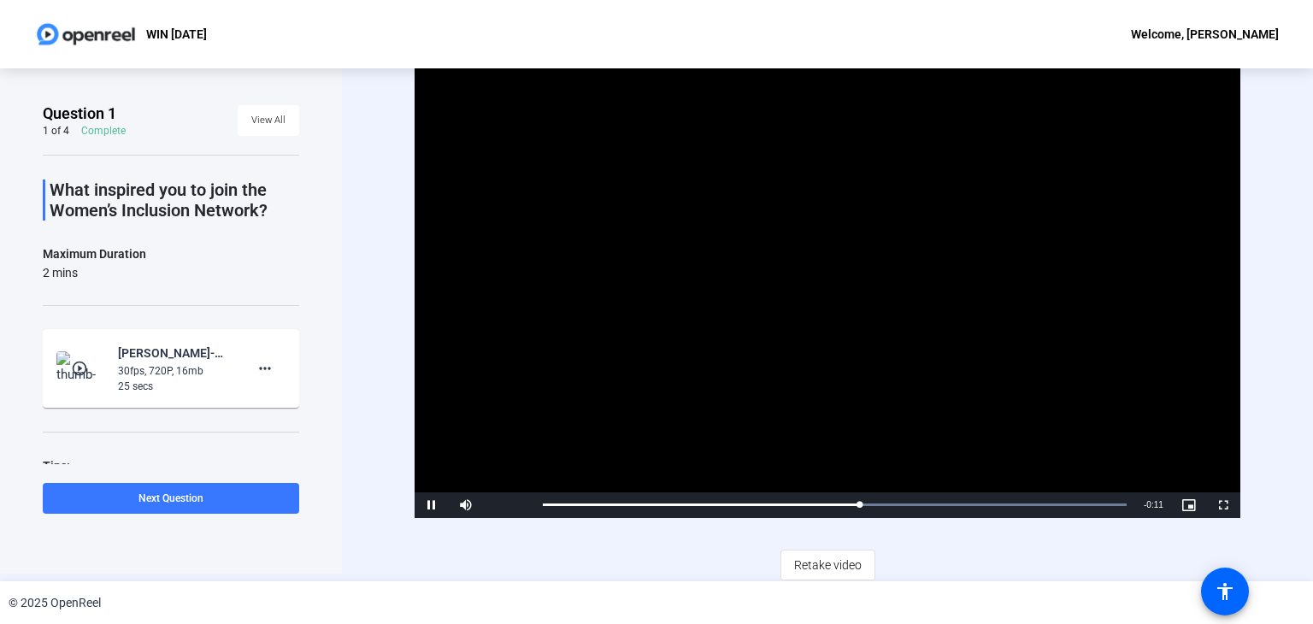
scroll to position [10, 0]
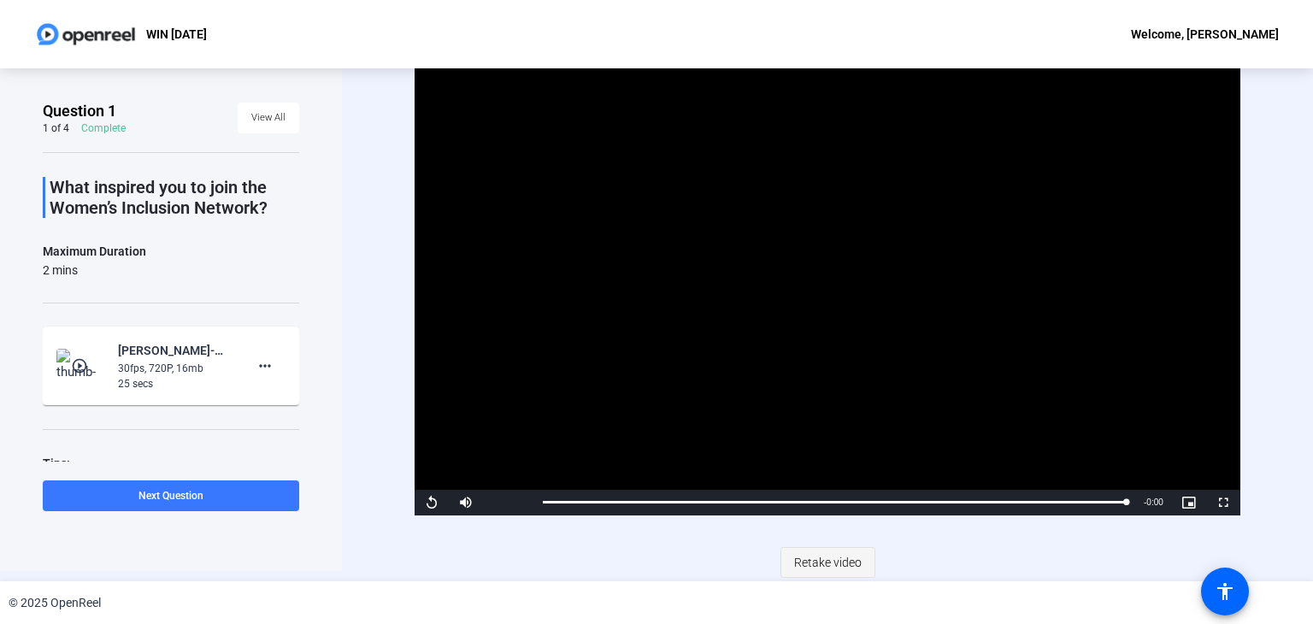
click at [848, 561] on span "Retake video" at bounding box center [828, 562] width 68 height 32
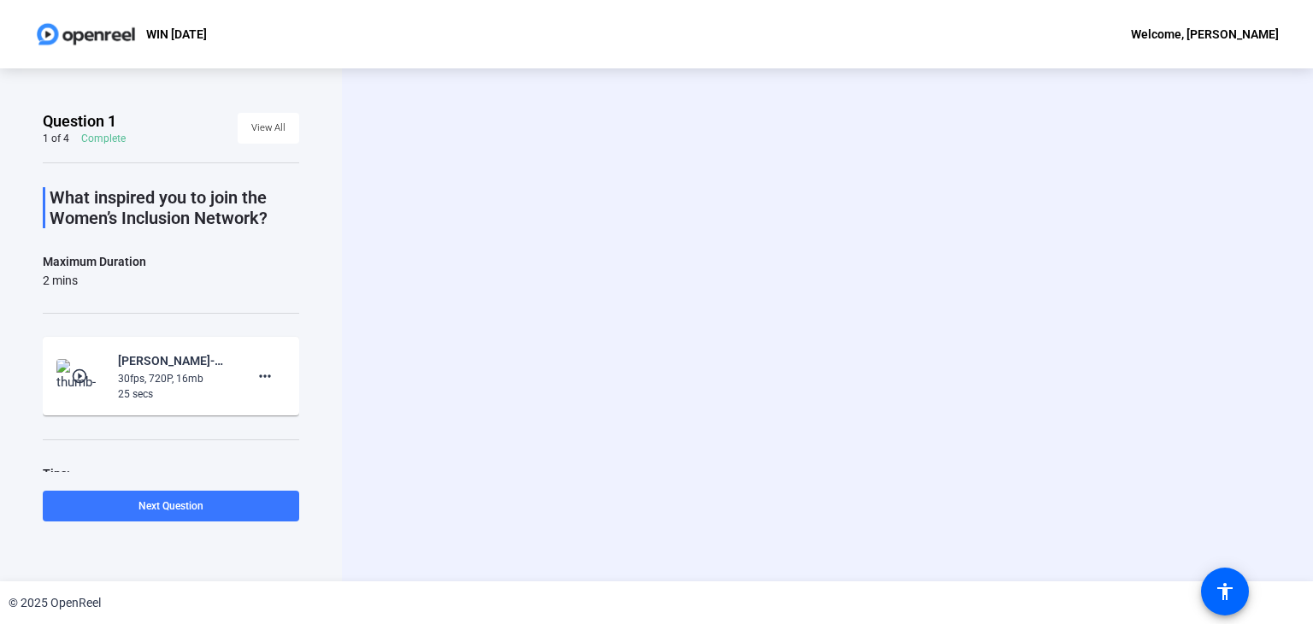
scroll to position [0, 0]
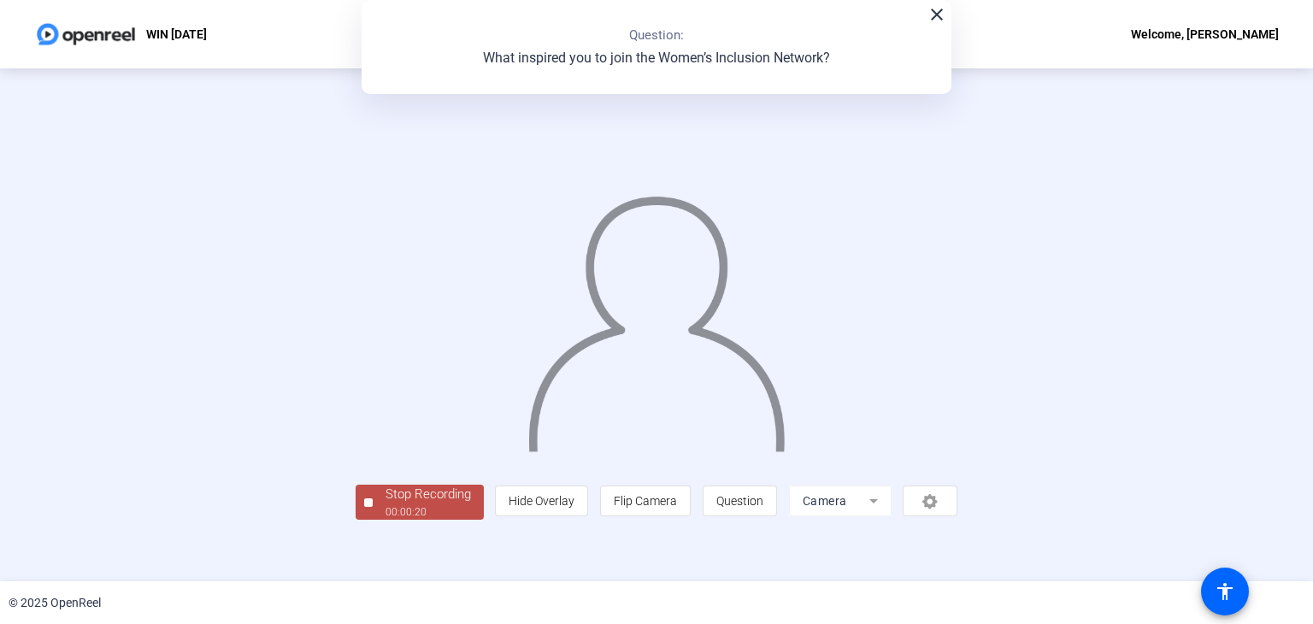
click at [1188, 347] on div "Stop Recording 00:00:20 person Hide Overlay flip Flip Camera question_mark Ques…" at bounding box center [656, 325] width 1117 height 390
click at [246, 596] on div "© 2025 OpenReel" at bounding box center [656, 602] width 1313 height 43
click at [239, 572] on div "Question 1 1 of 4 Complete View All What inspired you to join the Women’s Inclu…" at bounding box center [656, 324] width 1313 height 513
click at [386, 520] on div "00:00:24" at bounding box center [429, 511] width 86 height 15
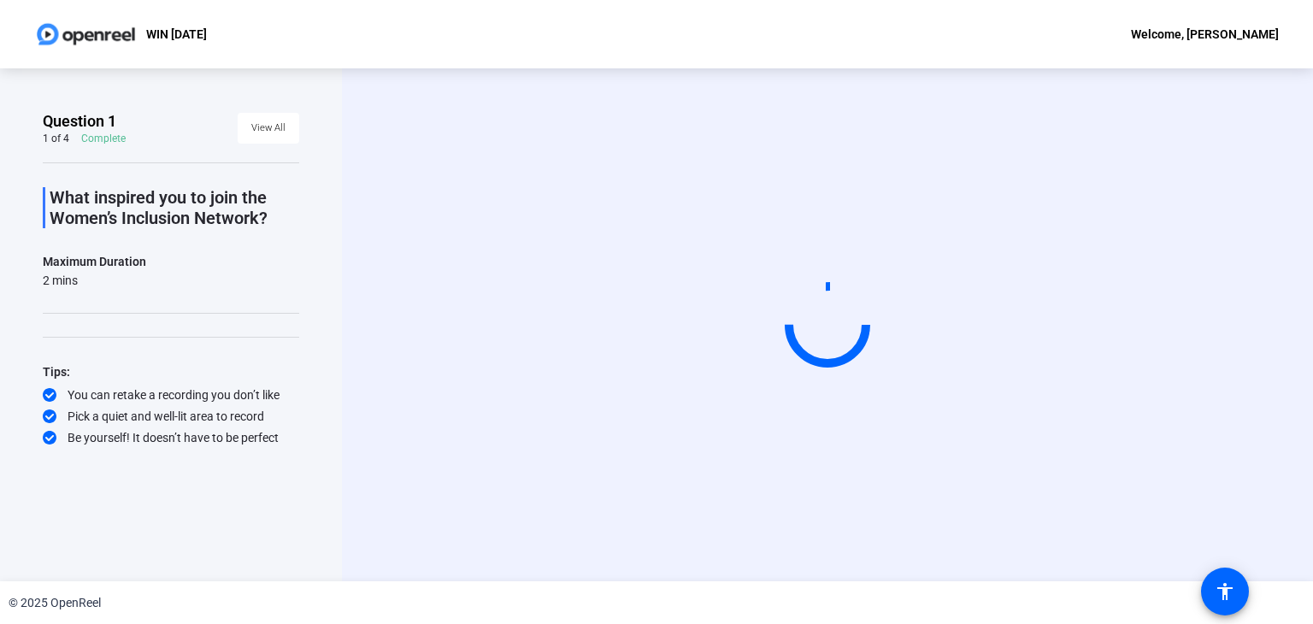
scroll to position [0, 0]
click at [364, 341] on div "Start Recording" at bounding box center [827, 324] width 971 height 513
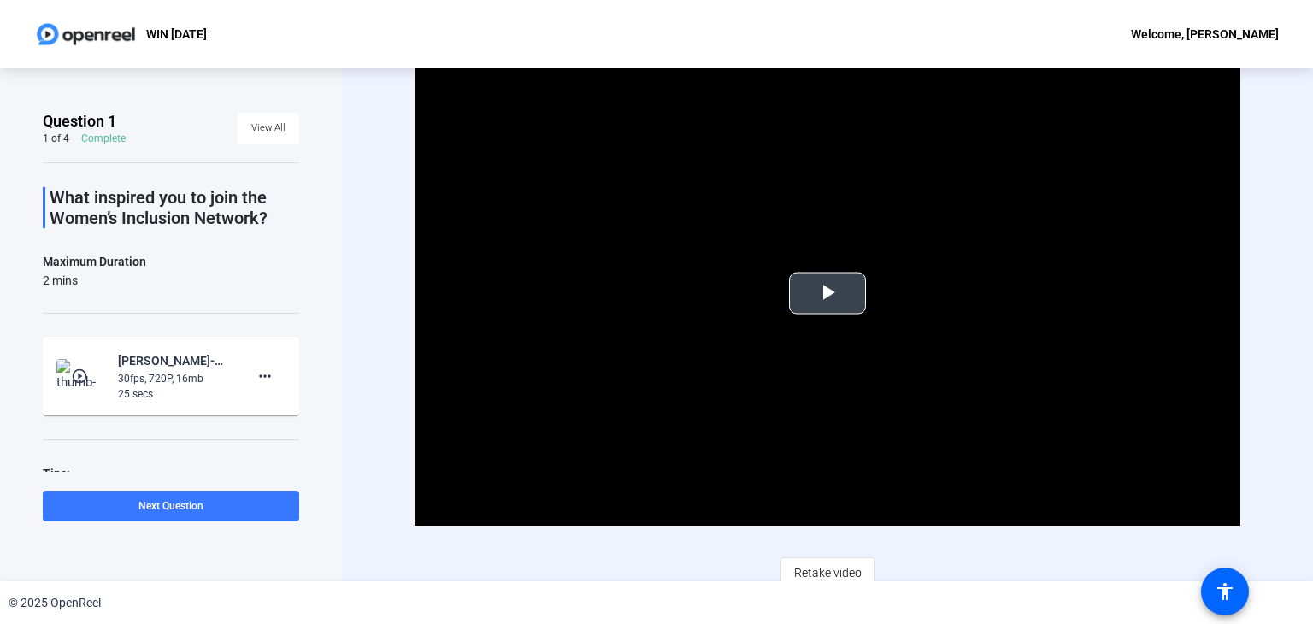
click at [828, 293] on span "Video Player" at bounding box center [828, 293] width 0 height 0
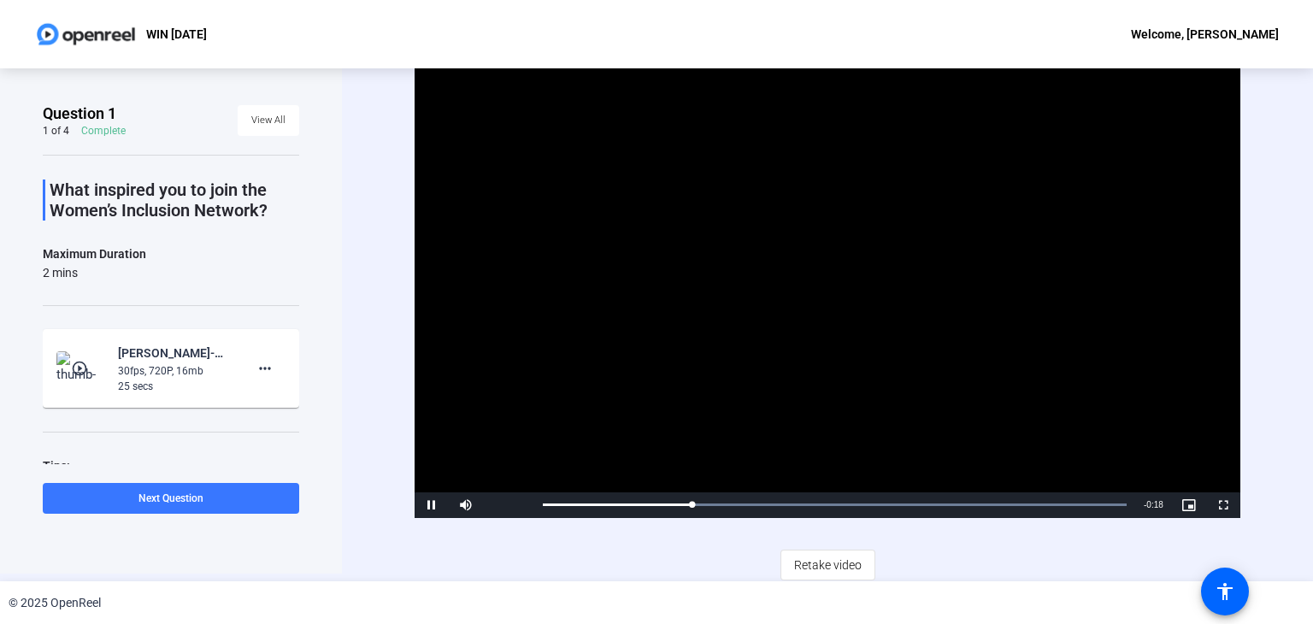
scroll to position [10, 0]
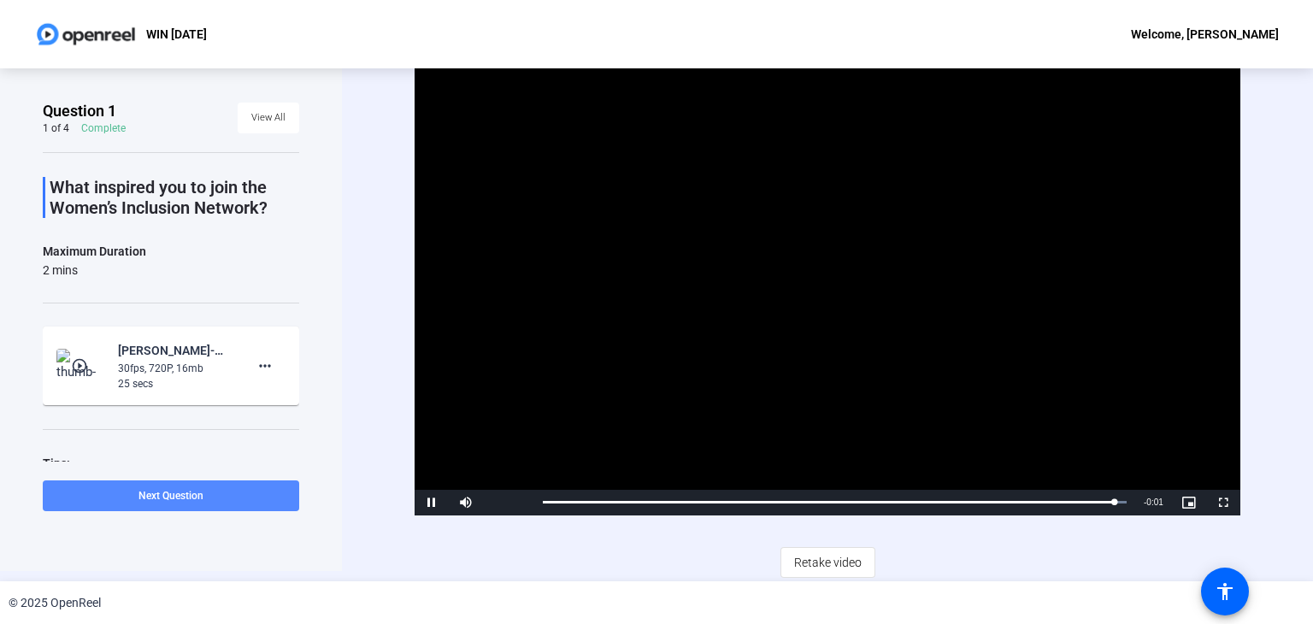
click at [269, 498] on span at bounding box center [171, 495] width 257 height 41
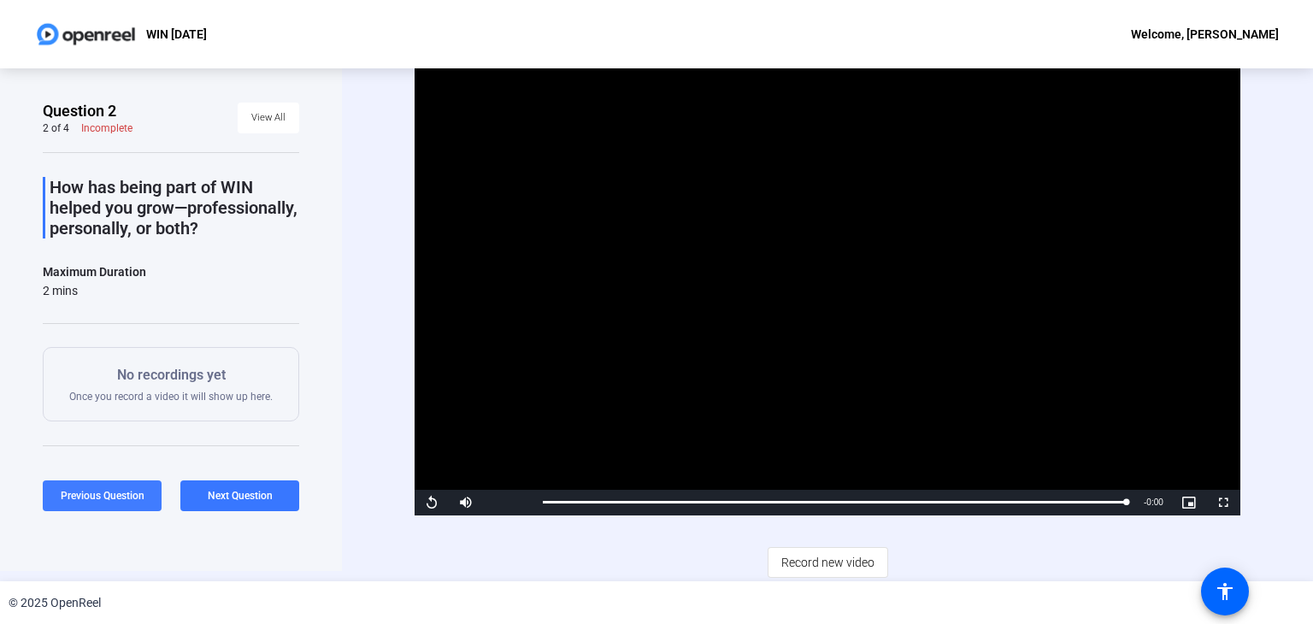
click at [120, 504] on span at bounding box center [102, 495] width 119 height 41
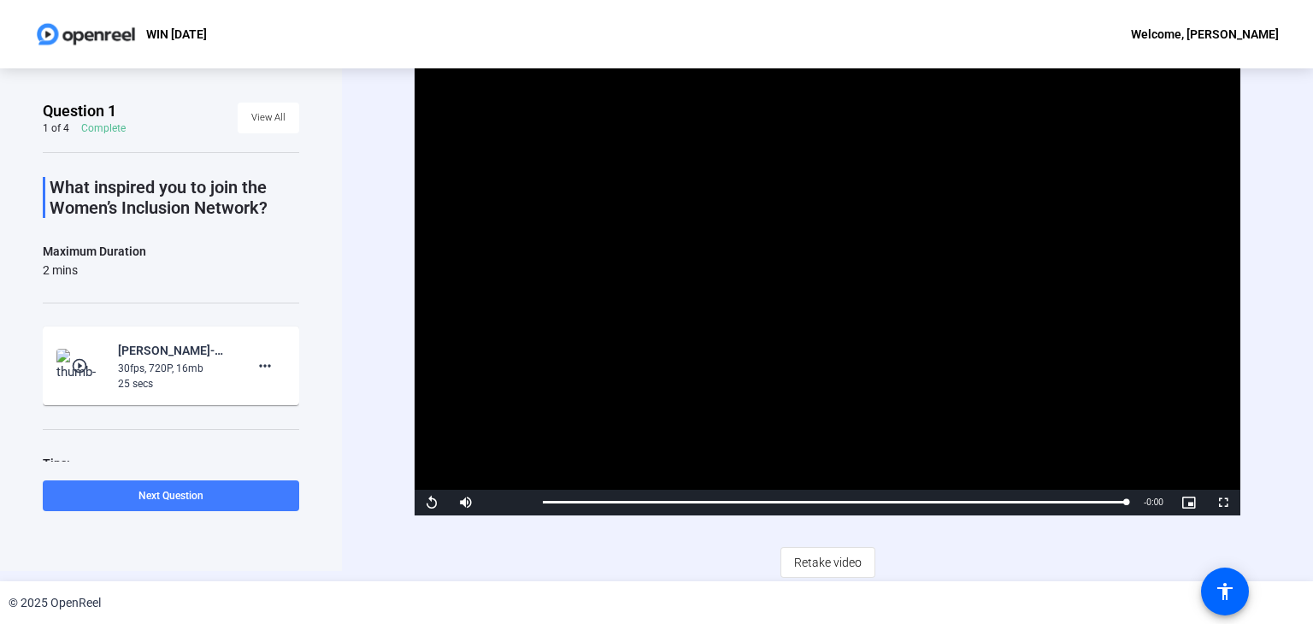
click at [203, 502] on span "Next Question" at bounding box center [171, 496] width 65 height 14
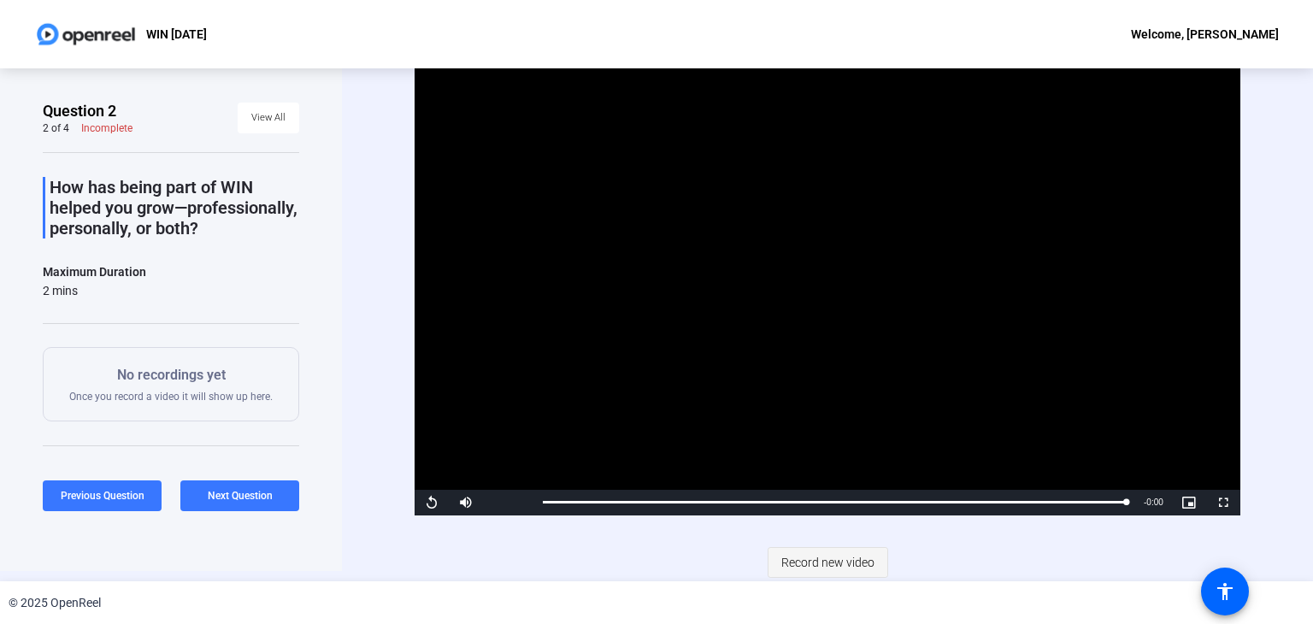
click at [860, 557] on span "Record new video" at bounding box center [827, 562] width 93 height 32
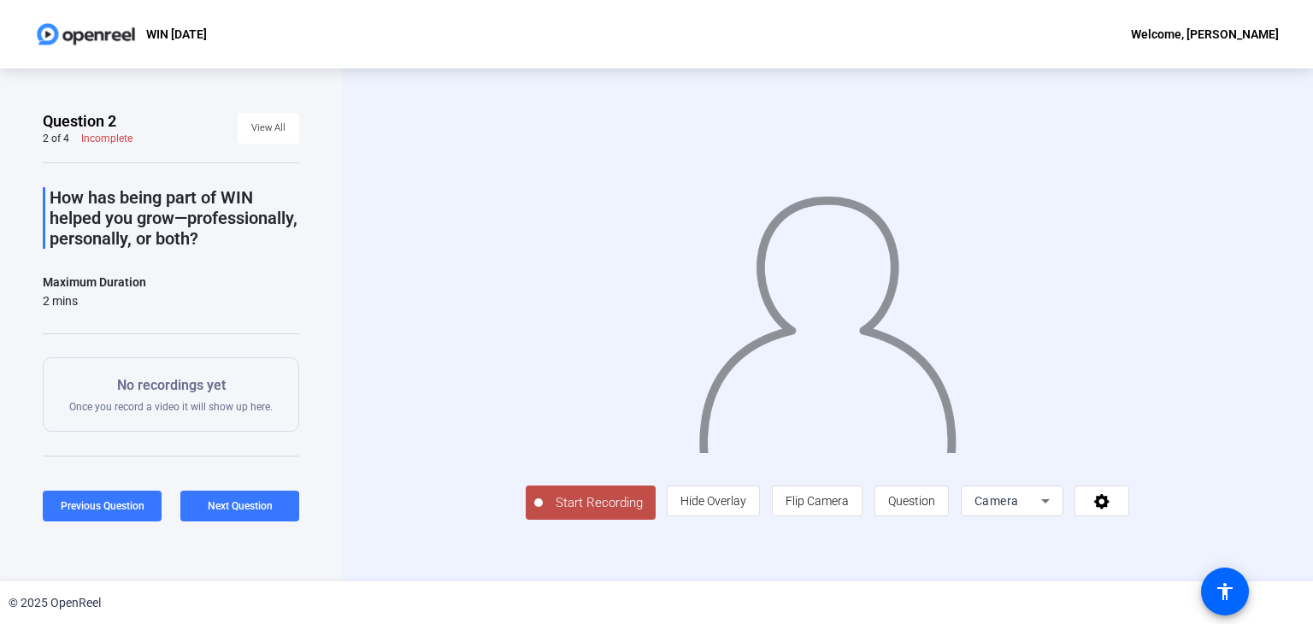
drag, startPoint x: 333, startPoint y: 330, endPoint x: 373, endPoint y: 352, distance: 45.9
click at [333, 330] on div "Question 2 2 of 4 Incomplete View All How has being part of WIN helped you grow…" at bounding box center [171, 324] width 342 height 513
click at [483, 615] on div "© 2025 OpenReel" at bounding box center [656, 602] width 1313 height 43
click at [526, 520] on button "Start Recording" at bounding box center [591, 503] width 130 height 34
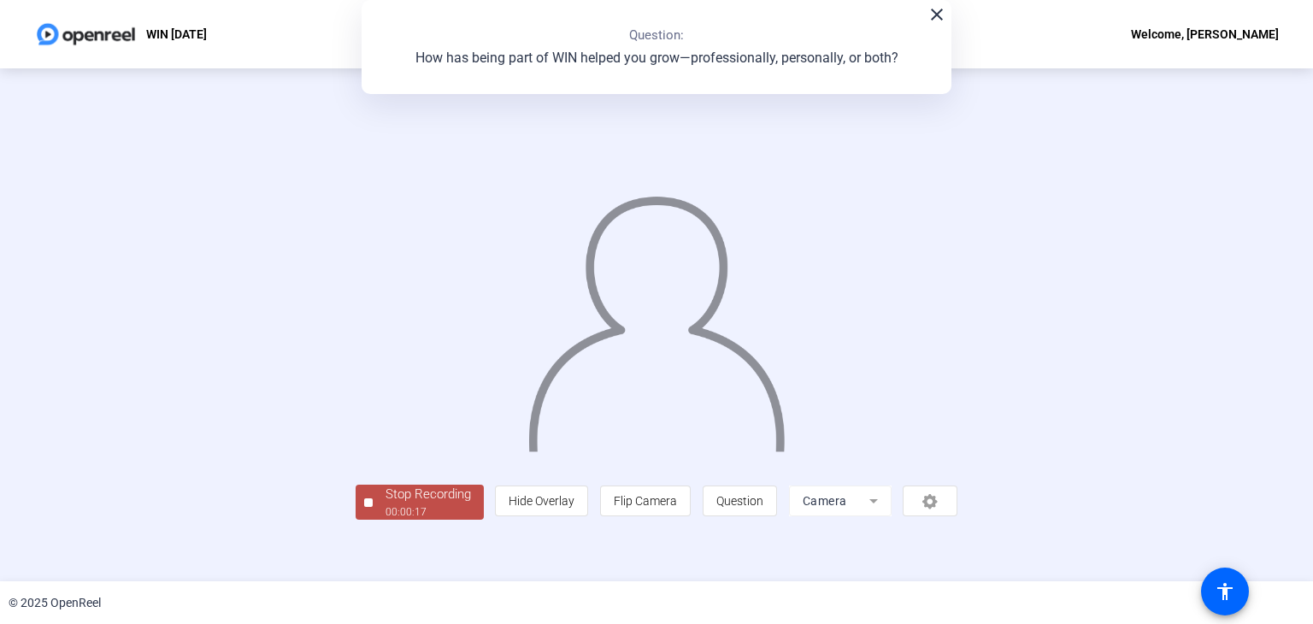
click at [154, 247] on div "Stop Recording 00:00:17 person Hide Overlay flip Flip Camera question_mark Ques…" at bounding box center [656, 325] width 1117 height 390
click at [386, 504] on div "Stop Recording" at bounding box center [429, 495] width 86 height 20
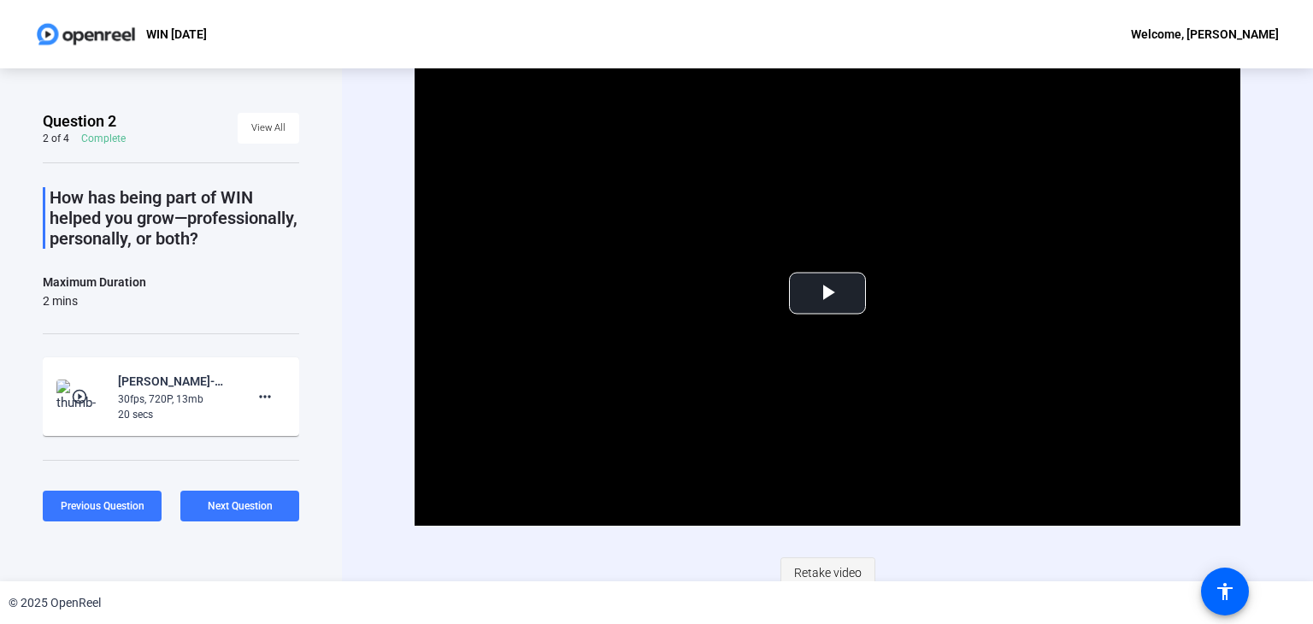
click at [832, 571] on span "Retake video" at bounding box center [828, 573] width 68 height 32
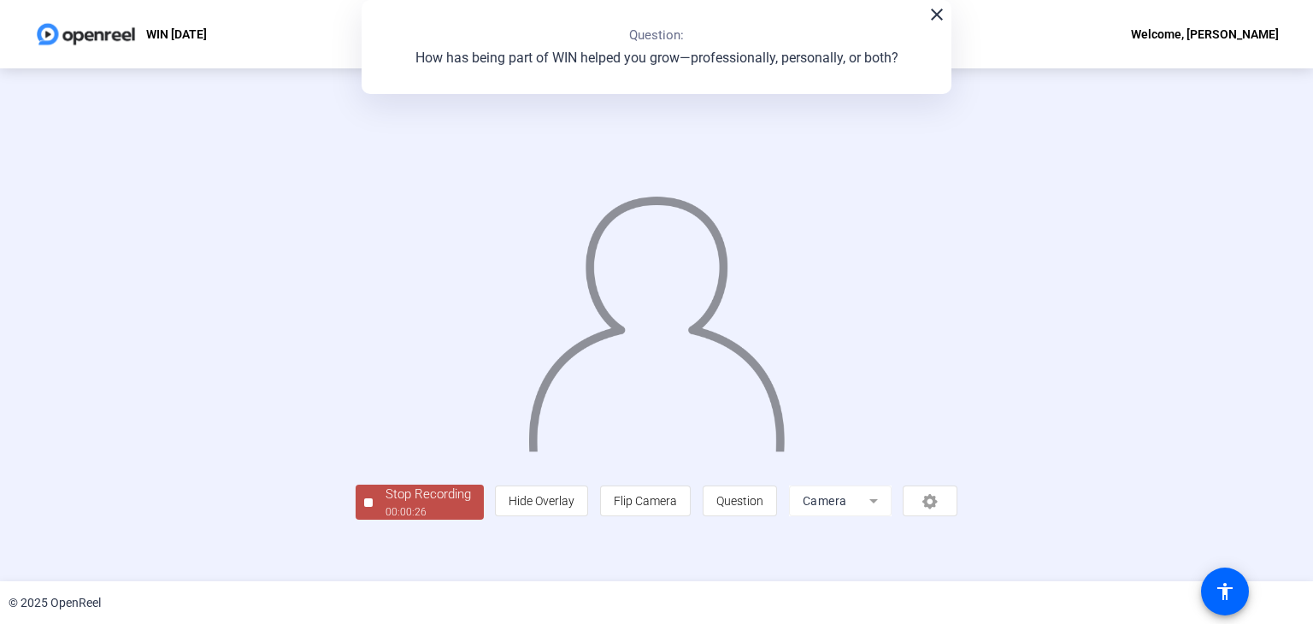
click at [1166, 410] on div "Stop Recording 00:00:26 person Hide Overlay flip Flip Camera question_mark Ques…" at bounding box center [656, 325] width 1117 height 390
click at [386, 504] on div "Stop Recording" at bounding box center [429, 495] width 86 height 20
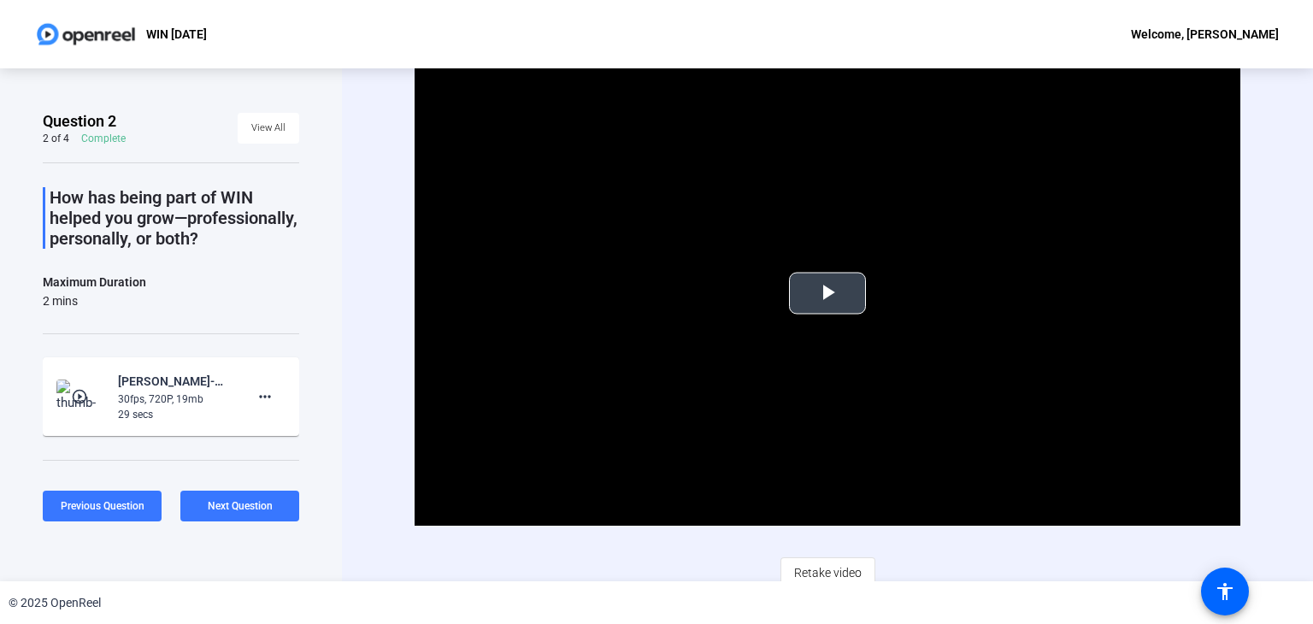
click at [828, 293] on span "Video Player" at bounding box center [828, 293] width 0 height 0
click at [826, 569] on span "Retake video" at bounding box center [828, 573] width 68 height 32
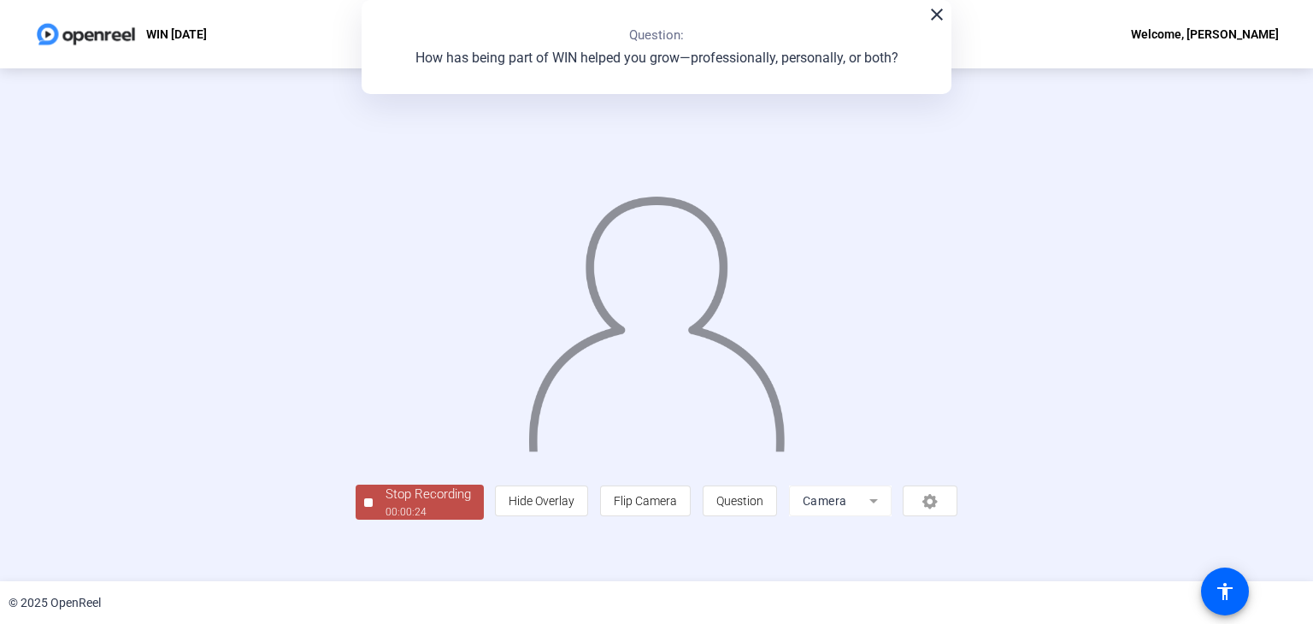
click at [1141, 392] on div "Stop Recording 00:00:24 person Hide Overlay flip Flip Camera question_mark Ques…" at bounding box center [656, 325] width 1117 height 390
click at [386, 504] on div "Stop Recording" at bounding box center [429, 495] width 86 height 20
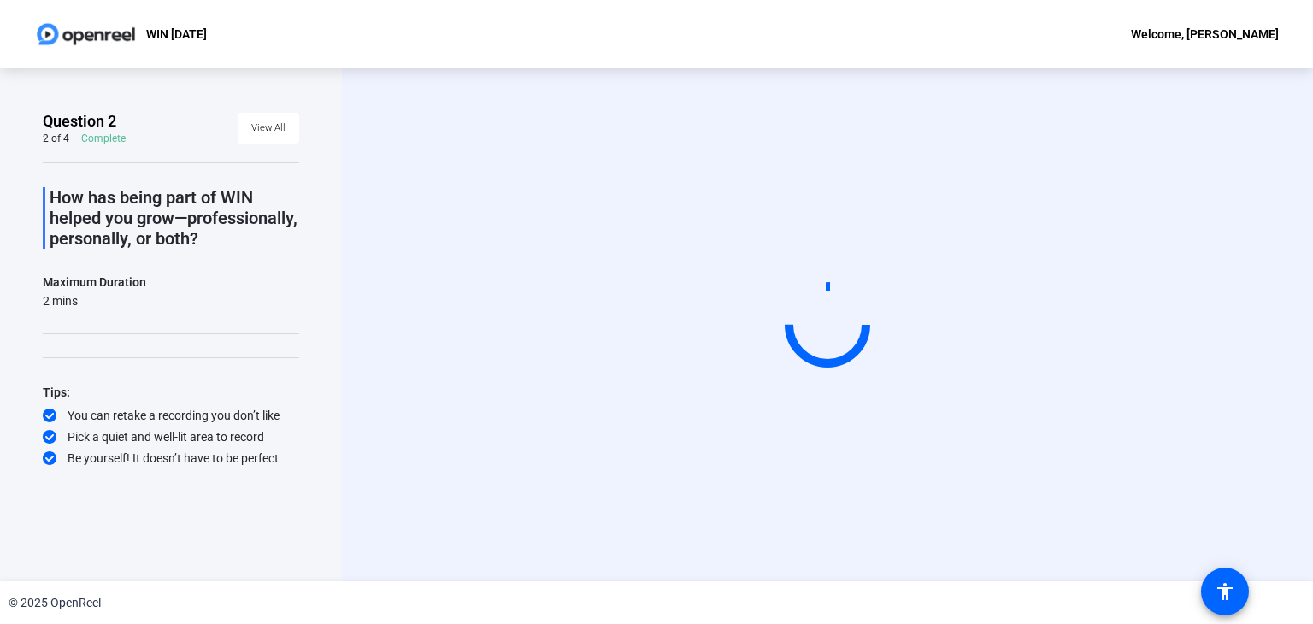
scroll to position [0, 0]
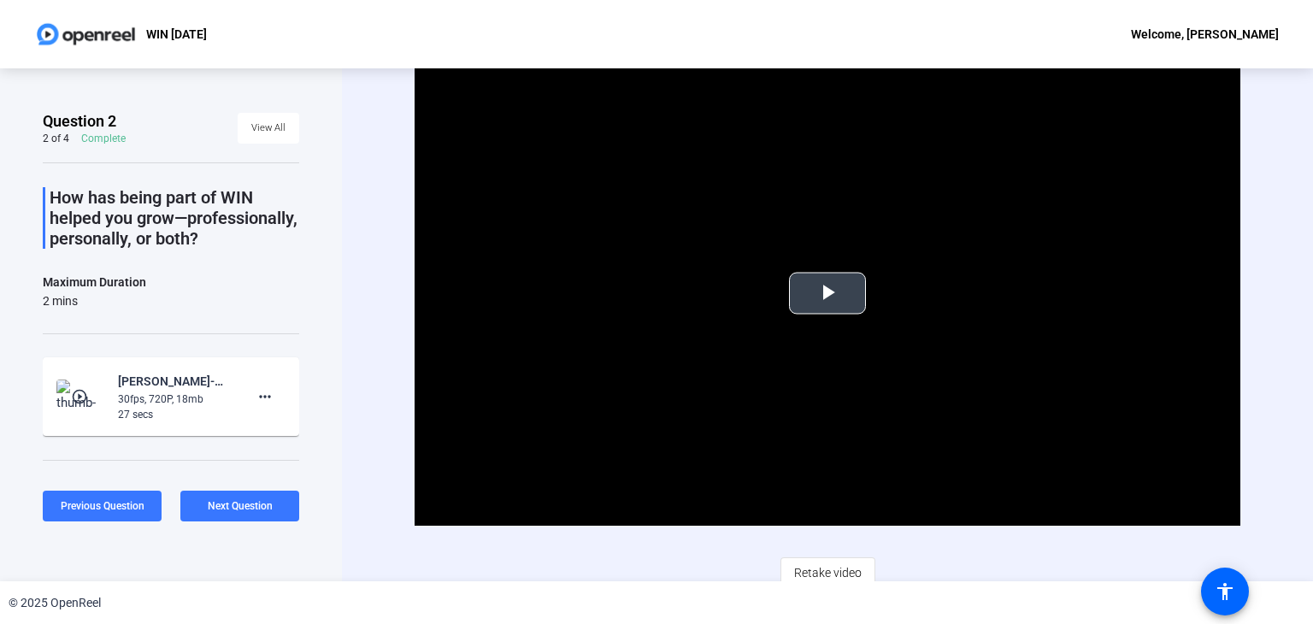
click at [828, 293] on span "Video Player" at bounding box center [828, 293] width 0 height 0
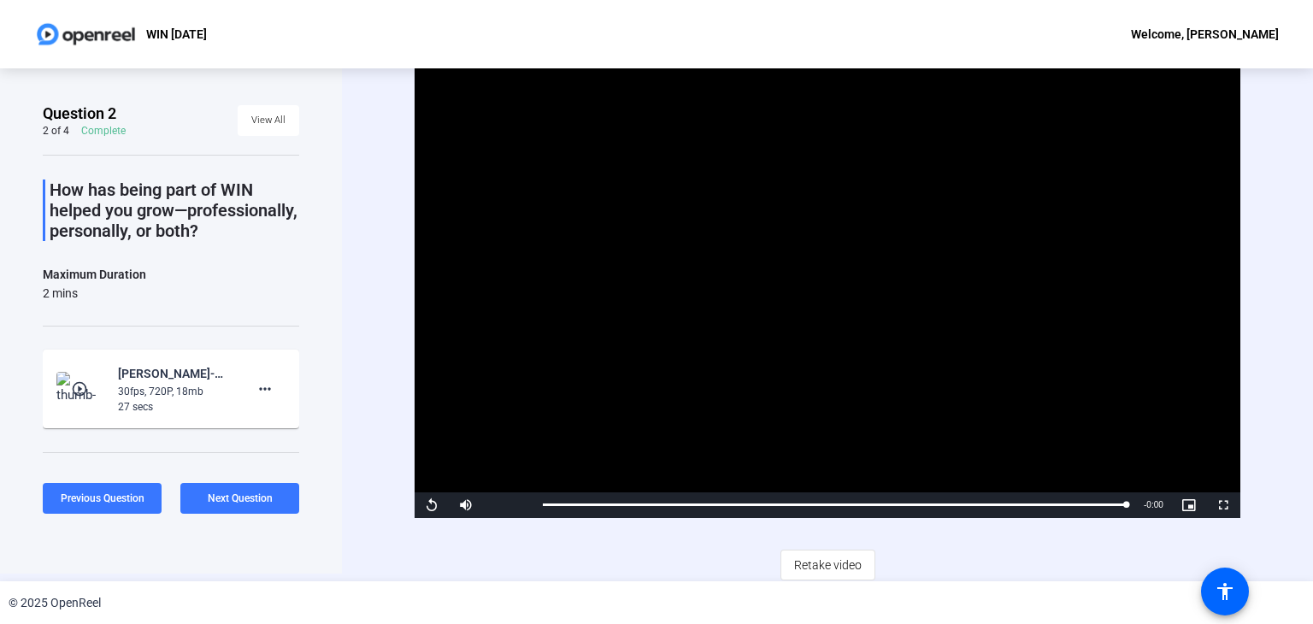
scroll to position [10, 0]
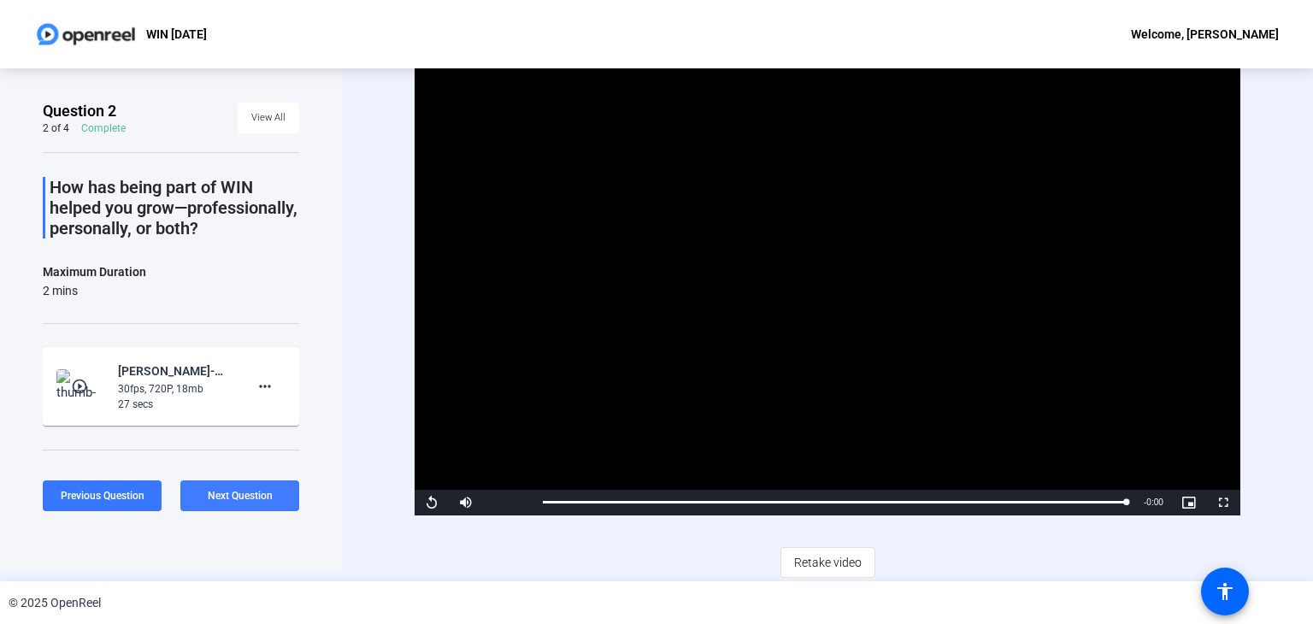
click at [235, 486] on span at bounding box center [239, 495] width 119 height 41
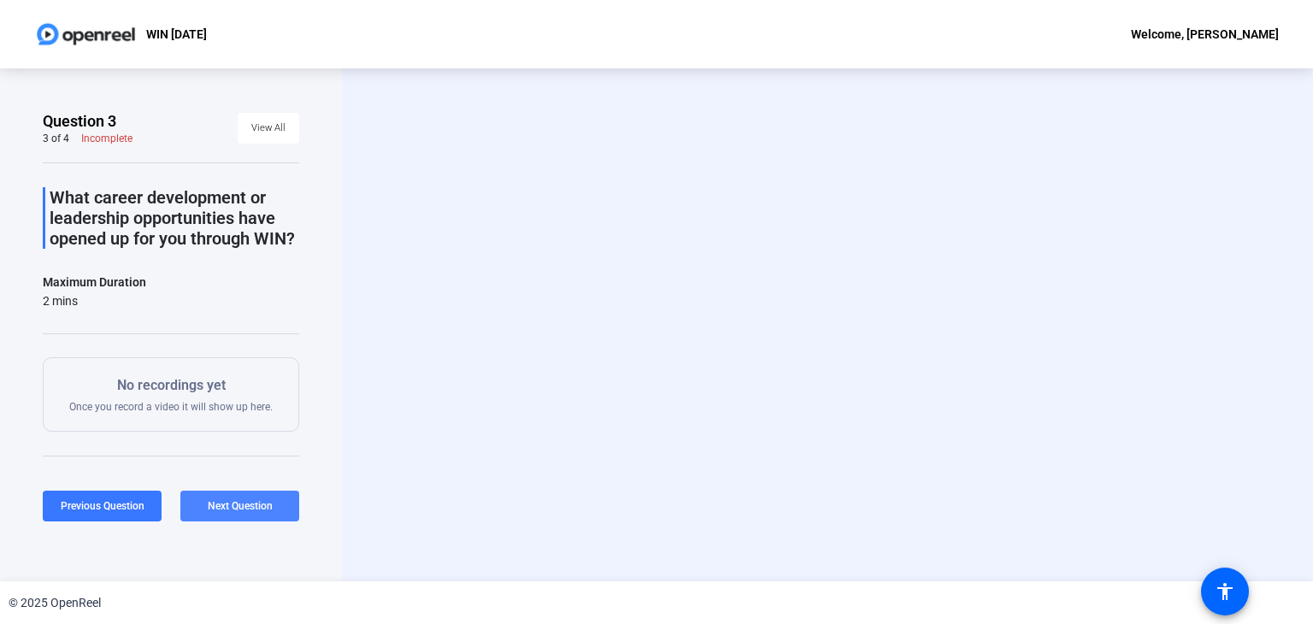
scroll to position [0, 0]
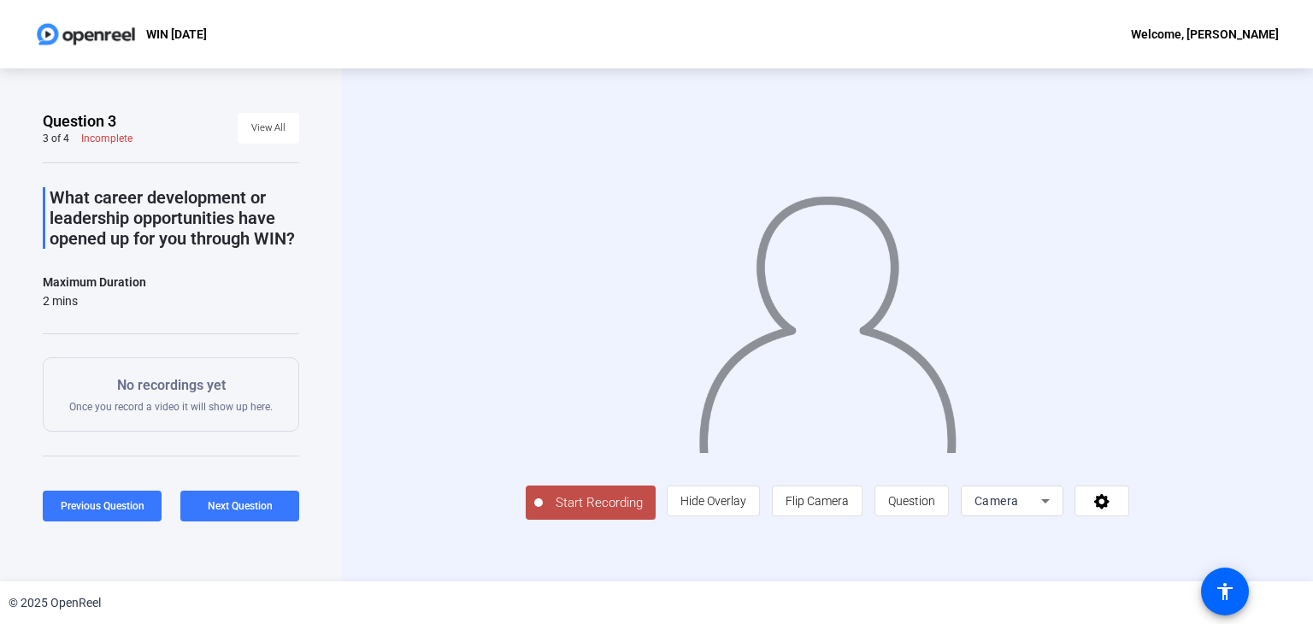
click at [543, 513] on span "Start Recording" at bounding box center [599, 503] width 113 height 20
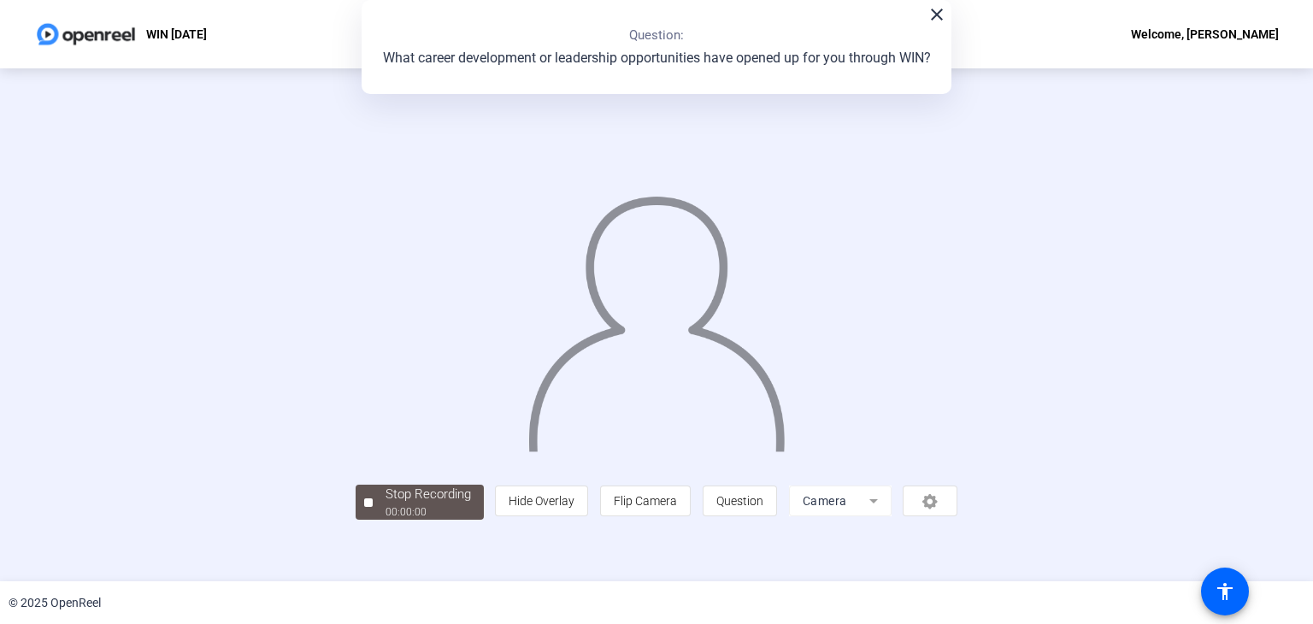
scroll to position [50, 0]
click at [386, 504] on div "Stop Recording" at bounding box center [429, 495] width 86 height 20
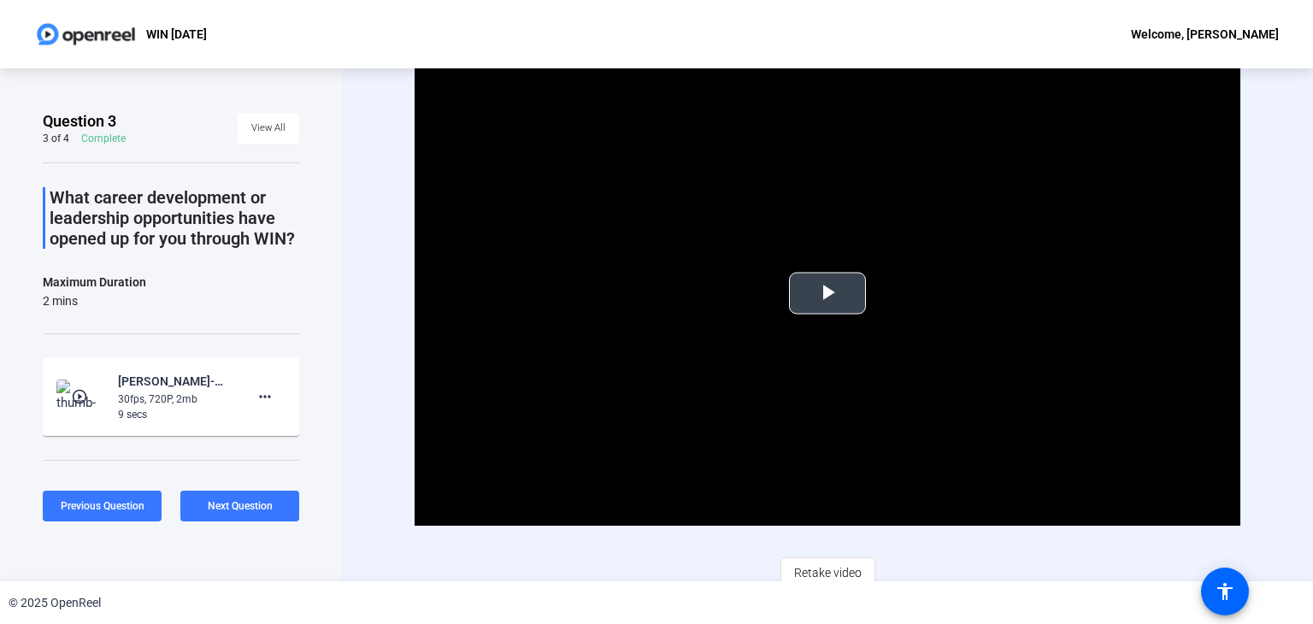
click at [828, 293] on span "Video Player" at bounding box center [828, 293] width 0 height 0
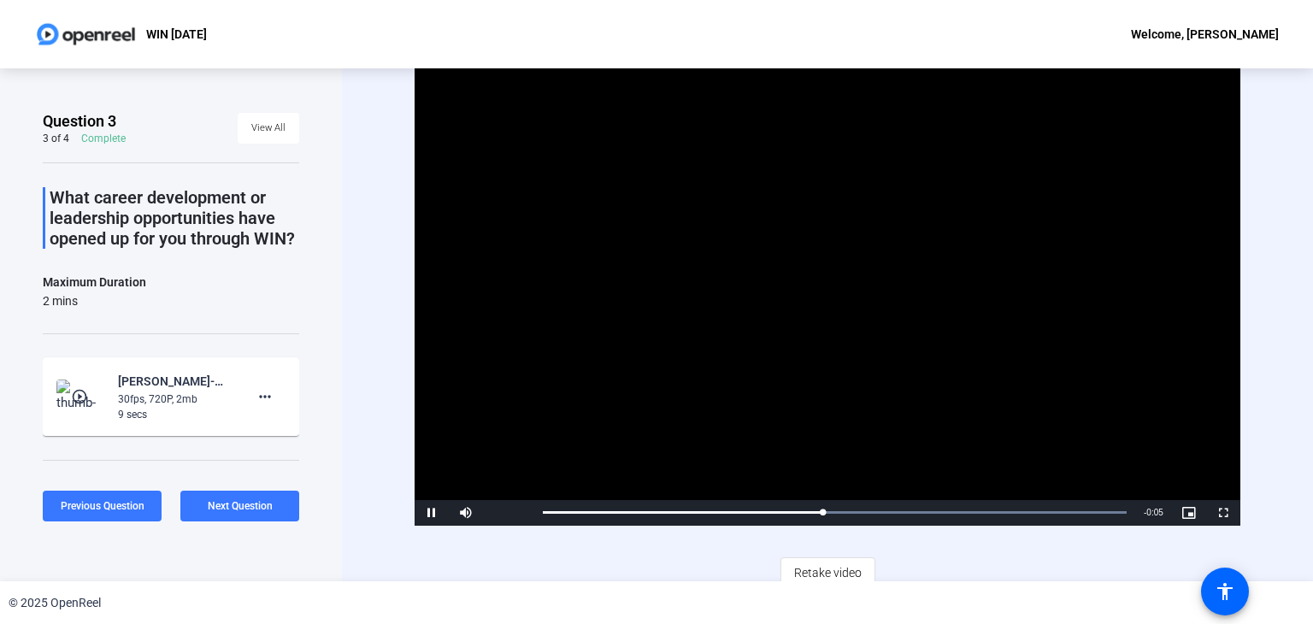
scroll to position [10, 0]
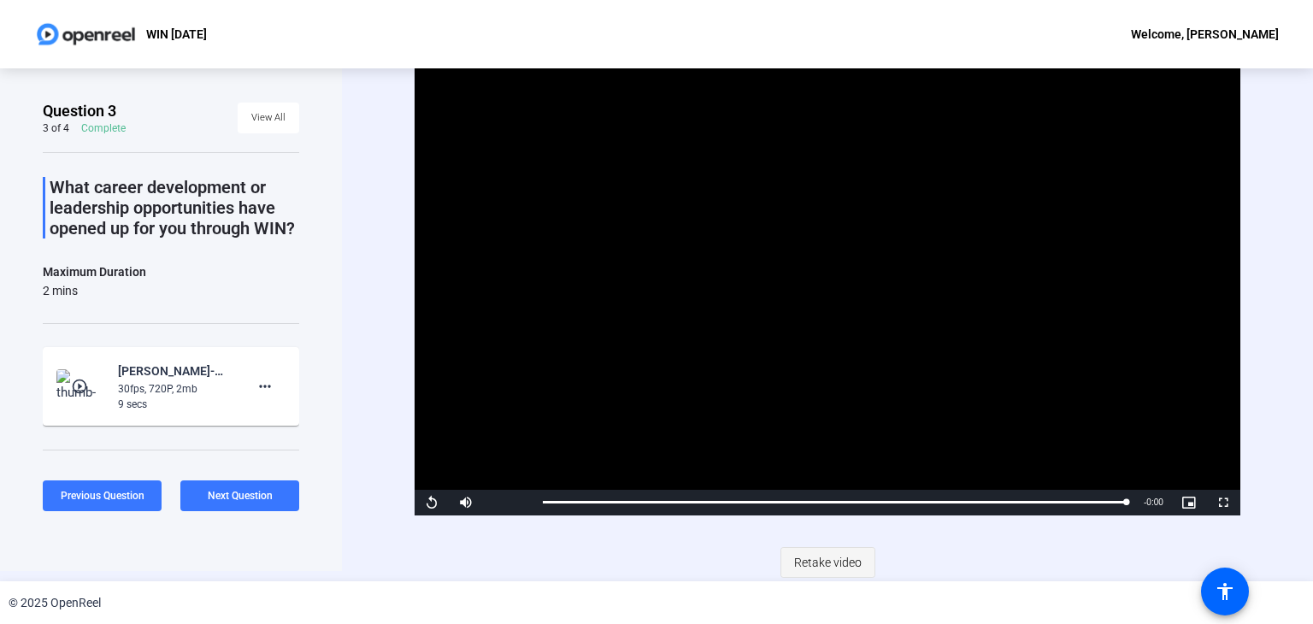
click at [807, 557] on span "Retake video" at bounding box center [828, 562] width 68 height 32
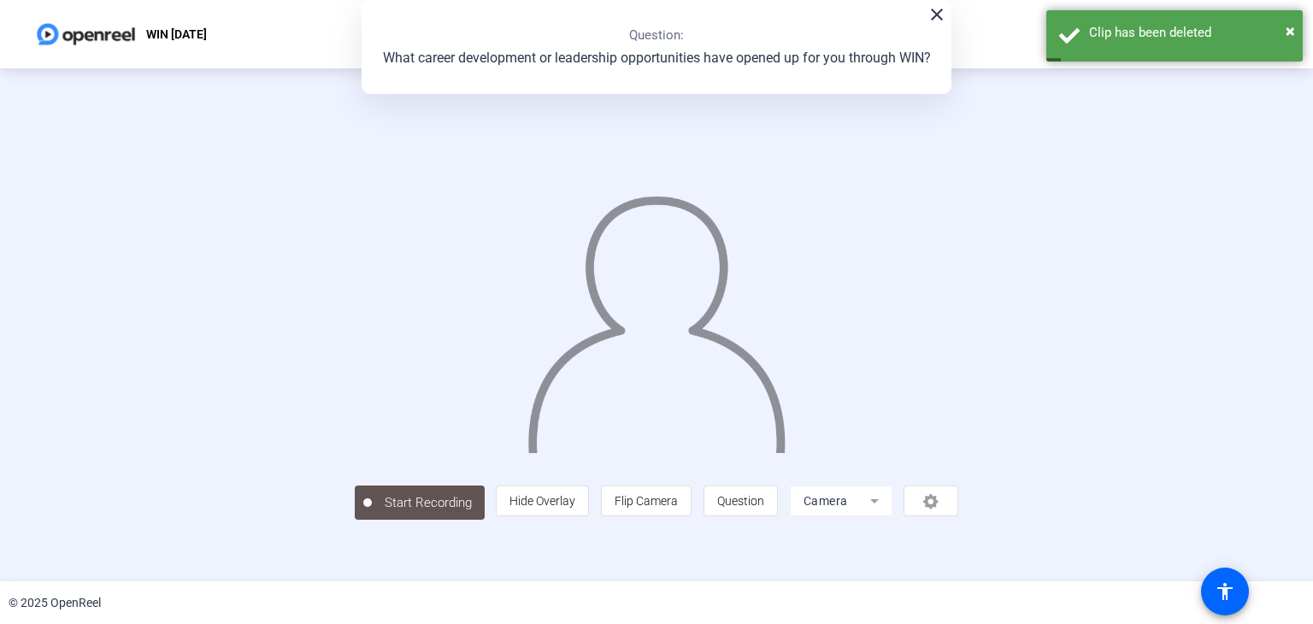
scroll to position [50, 0]
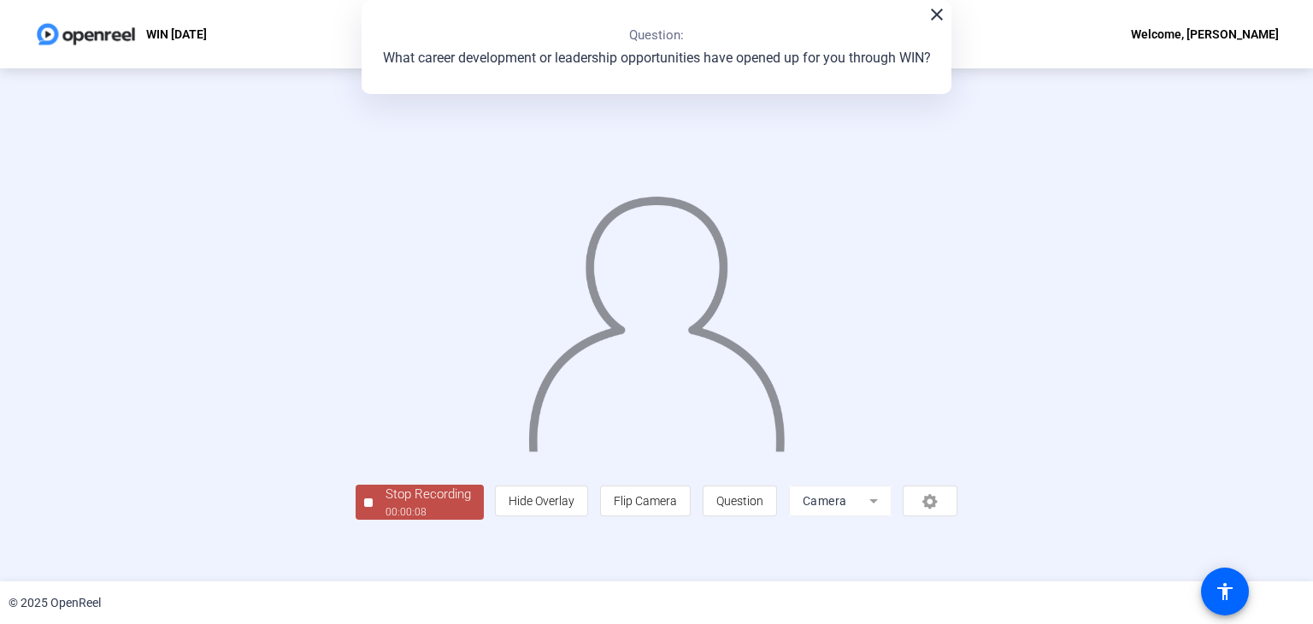
click at [386, 504] on div "Stop Recording" at bounding box center [429, 495] width 86 height 20
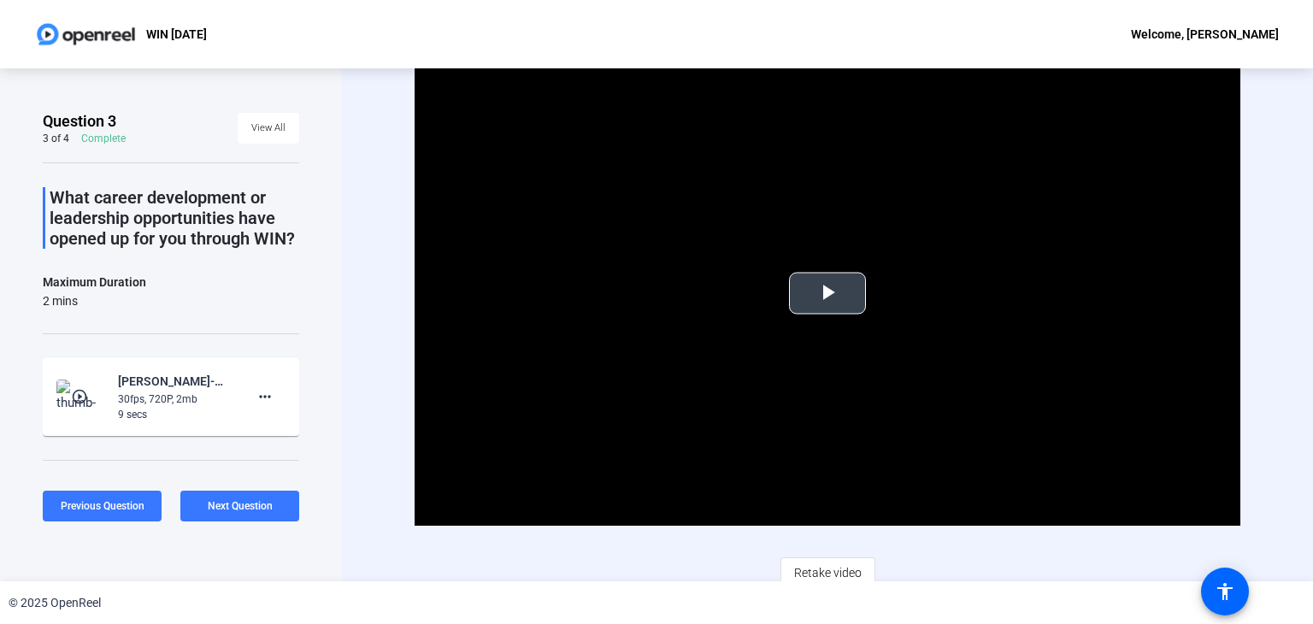
click at [828, 293] on span "Video Player" at bounding box center [828, 293] width 0 height 0
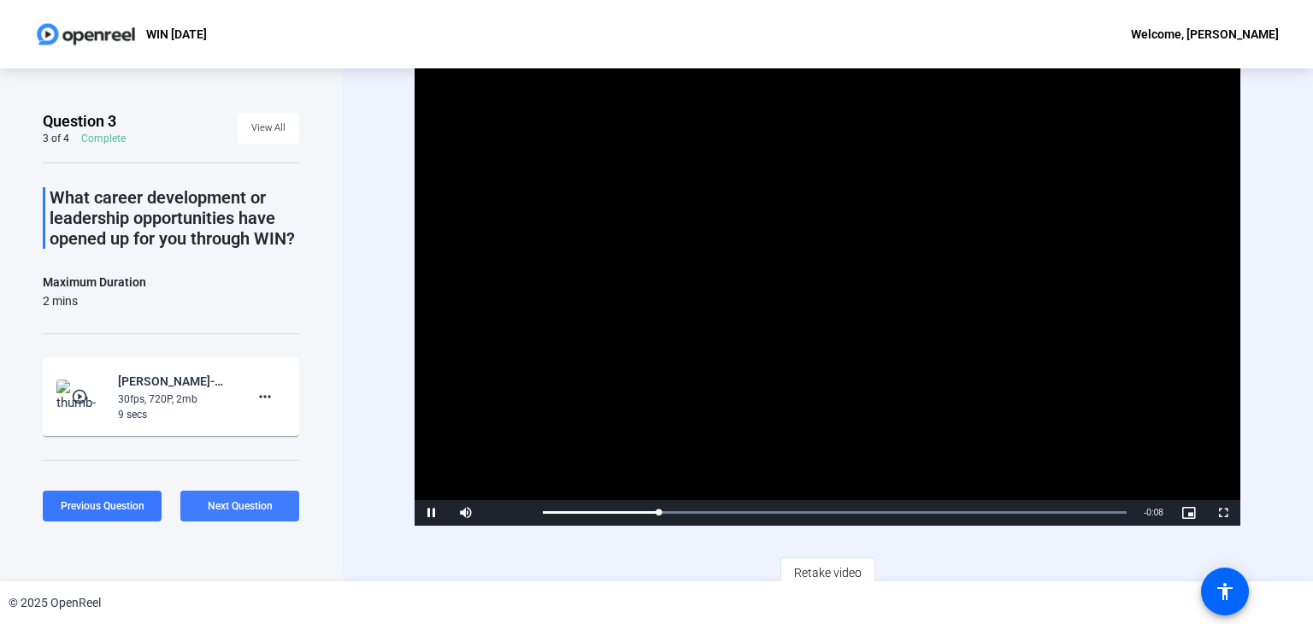
click at [239, 510] on span "Next Question" at bounding box center [240, 506] width 65 height 12
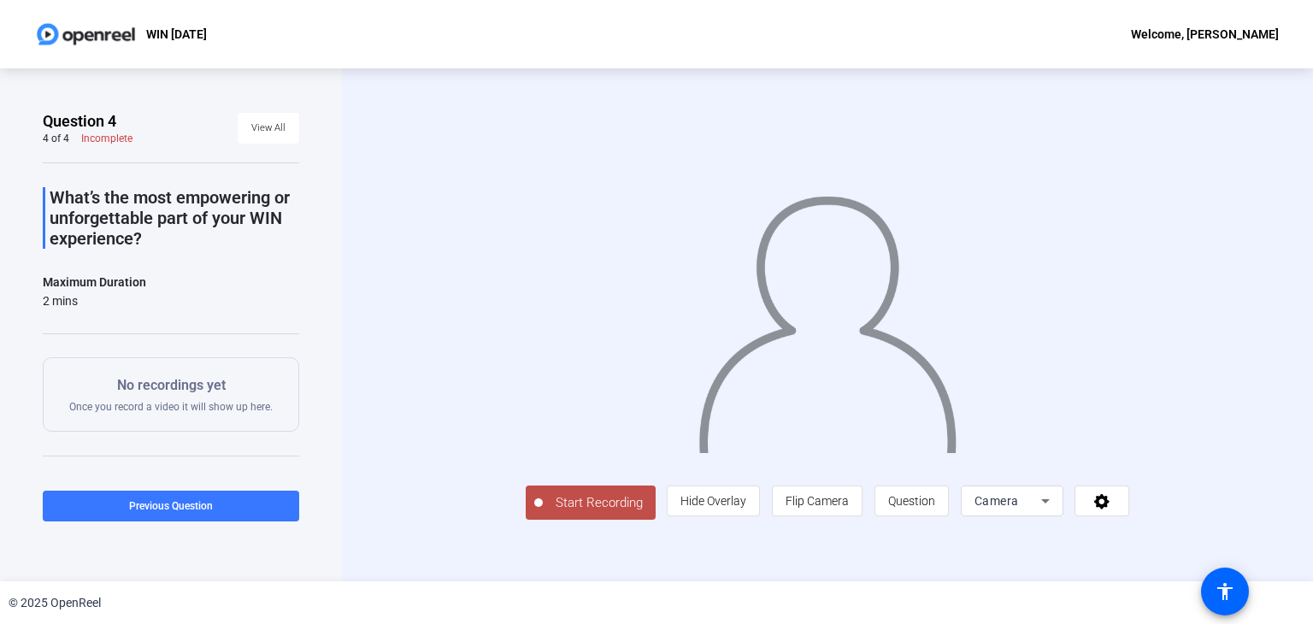
click at [376, 439] on div "Start Recording person Hide Overlay flip Flip Camera question_mark Question Cam…" at bounding box center [827, 324] width 971 height 513
click at [543, 513] on span "Start Recording" at bounding box center [599, 503] width 113 height 20
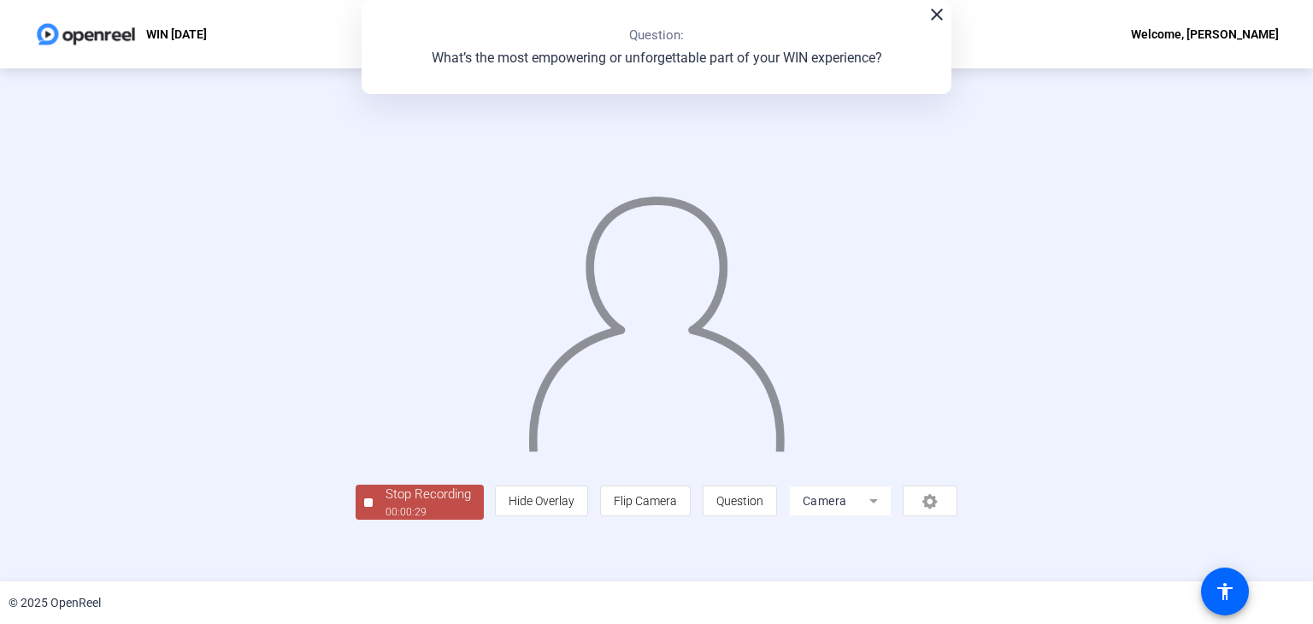
click at [57, 327] on div "Stop Recording 00:00:29 person Hide Overlay flip Flip Camera question_mark Ques…" at bounding box center [656, 324] width 1313 height 513
click at [210, 579] on div "Question 4 4 of 4 Complete View All What’s the most empowering or unforgettable…" at bounding box center [656, 324] width 1313 height 513
click at [386, 520] on div "00:00:31" at bounding box center [429, 511] width 86 height 15
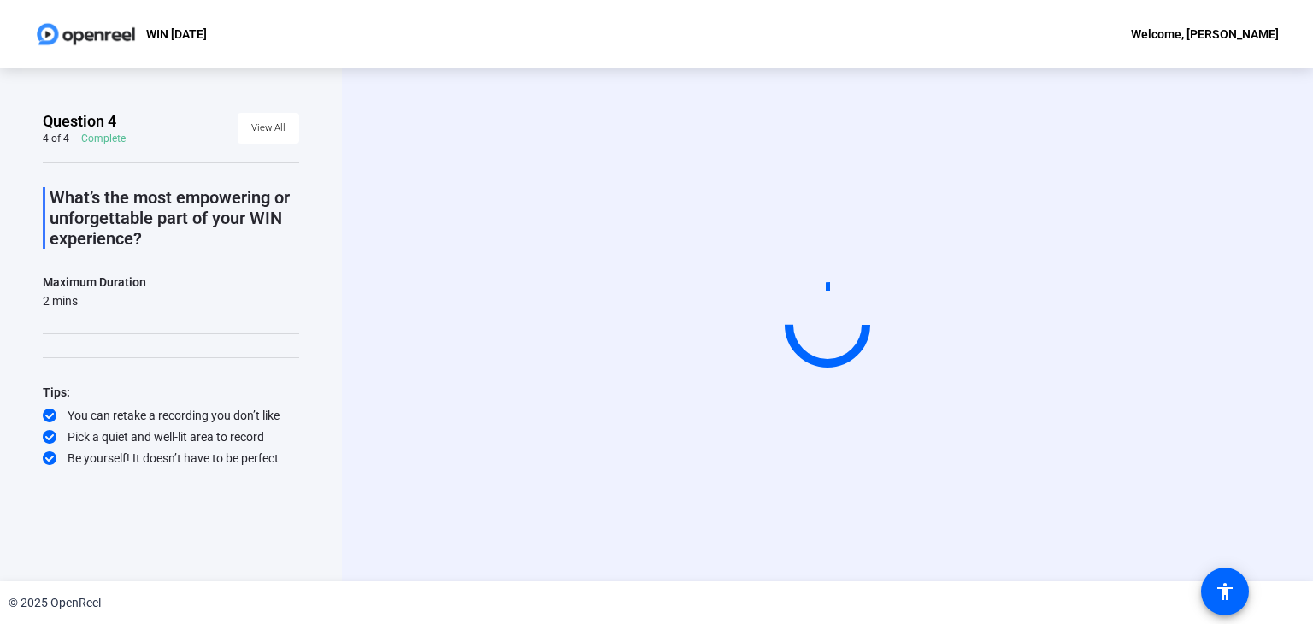
scroll to position [0, 0]
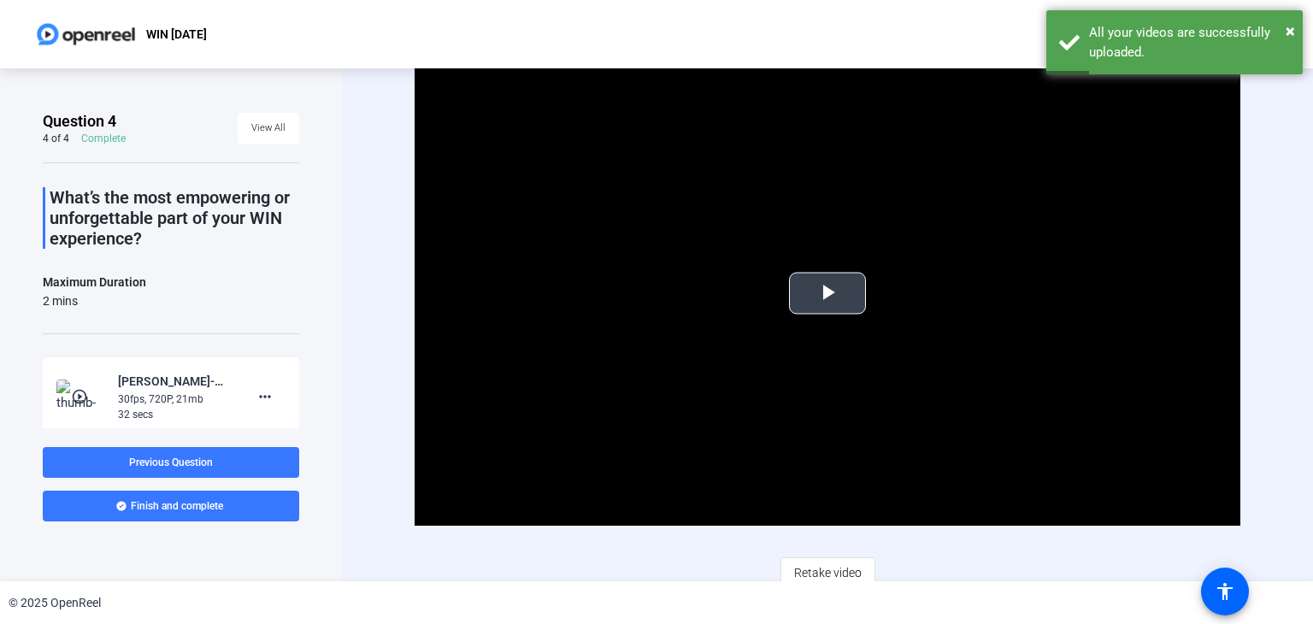
click at [828, 293] on span "Video Player" at bounding box center [828, 293] width 0 height 0
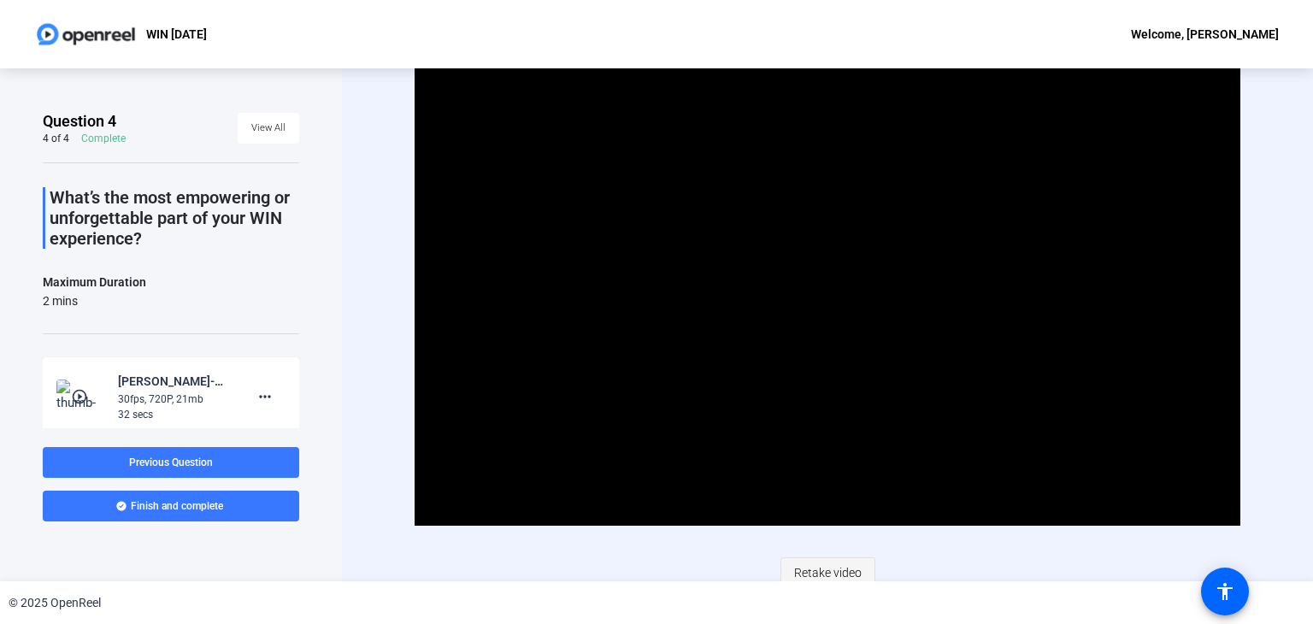
click at [822, 572] on span "Retake video" at bounding box center [828, 573] width 68 height 32
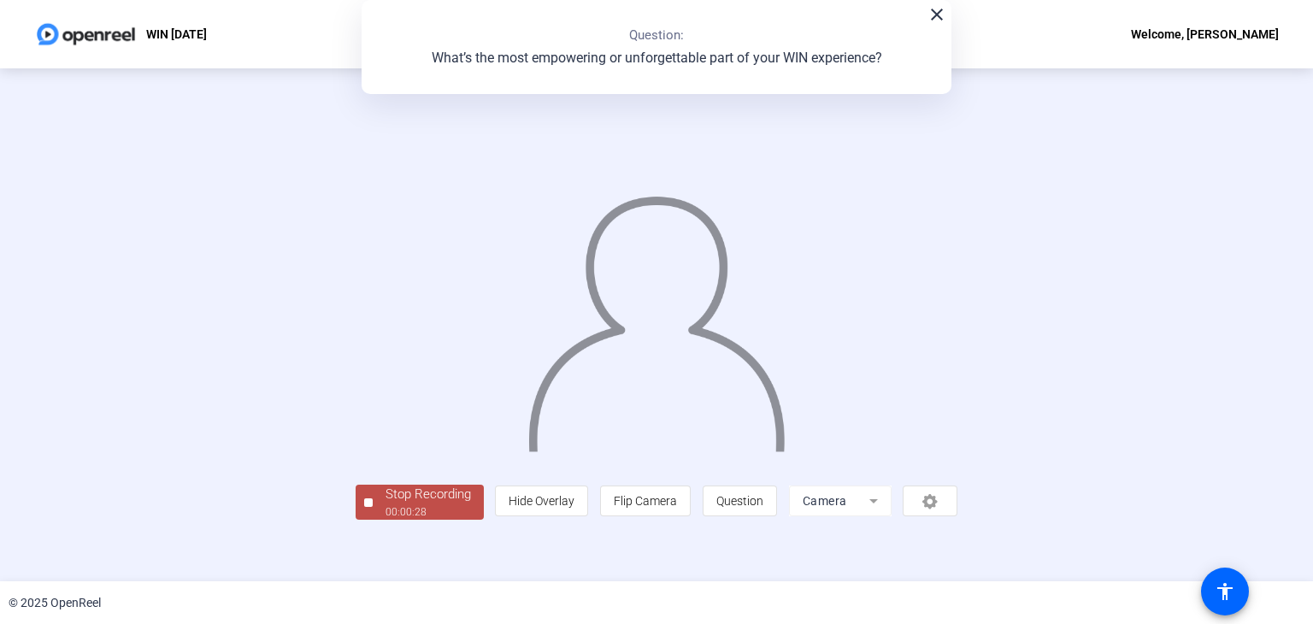
click at [1159, 374] on div "Stop Recording 00:00:28 person Hide Overlay flip Flip Camera question_mark Ques…" at bounding box center [656, 325] width 1117 height 390
click at [386, 520] on div "00:00:30" at bounding box center [429, 511] width 86 height 15
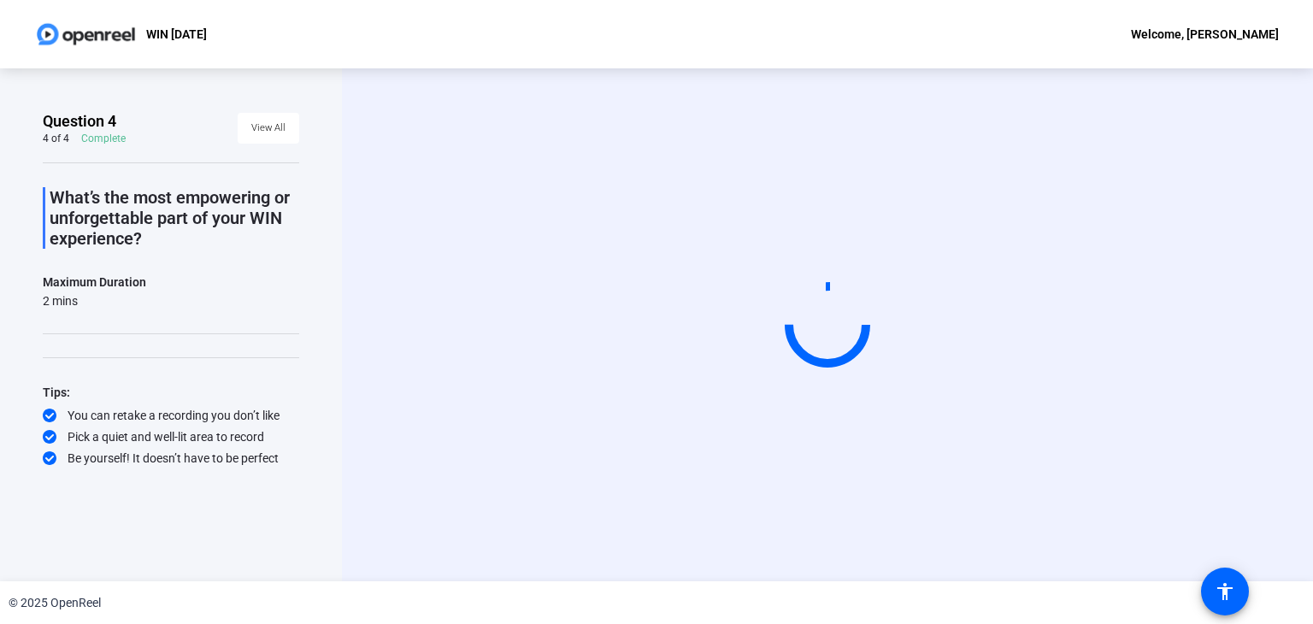
scroll to position [0, 0]
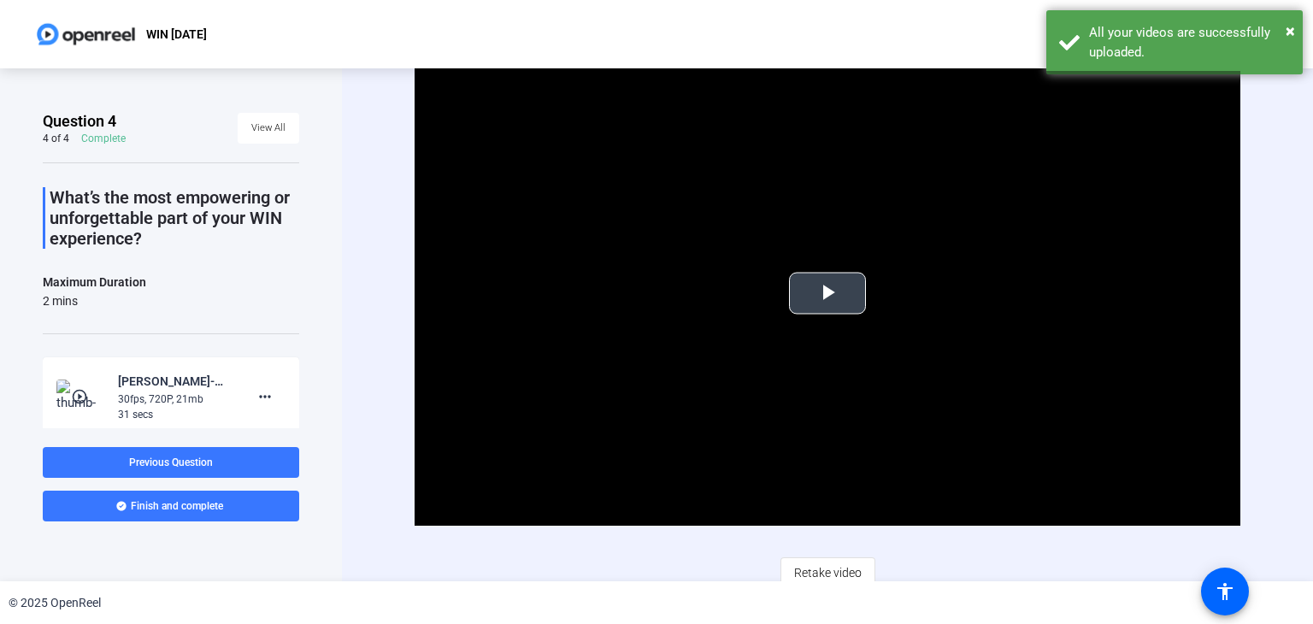
click at [828, 293] on span "Video Player" at bounding box center [828, 293] width 0 height 0
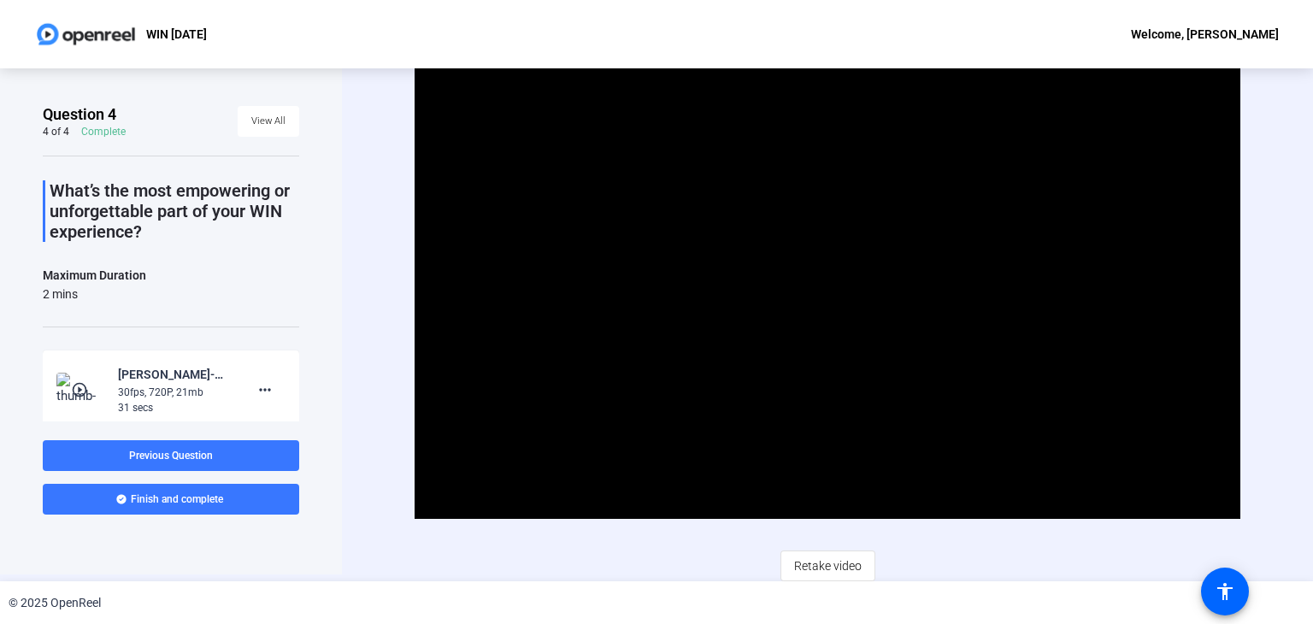
scroll to position [10, 0]
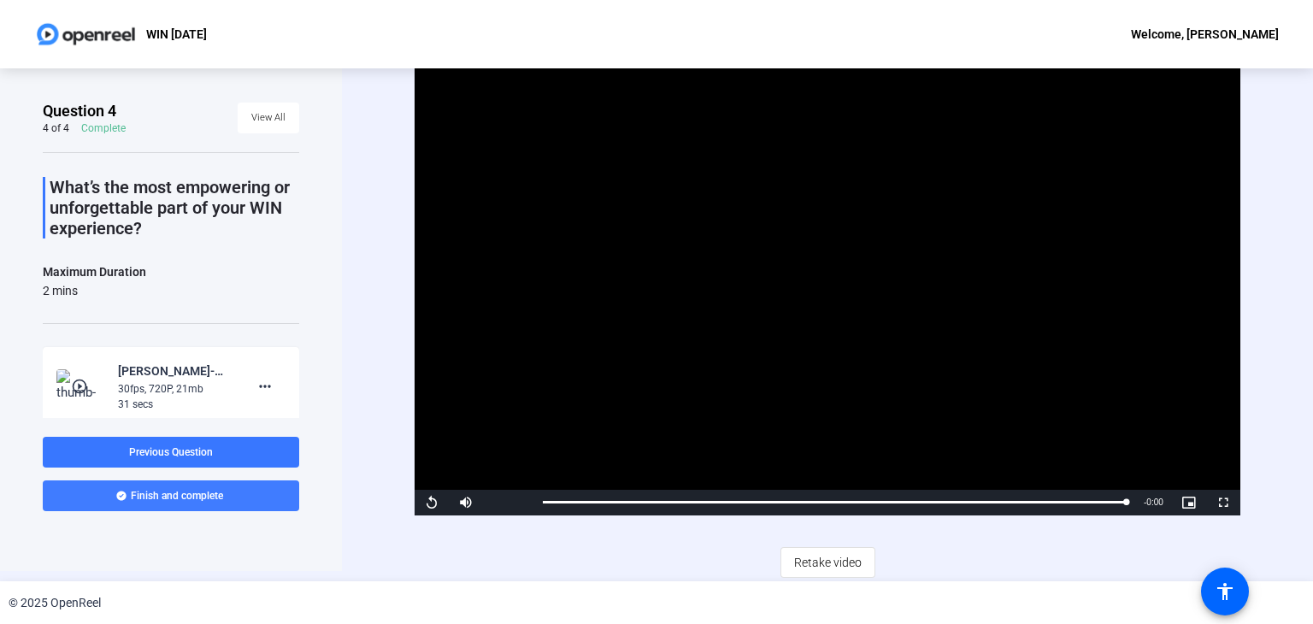
click at [198, 500] on span "Finish and complete" at bounding box center [177, 496] width 92 height 14
